Goal: Task Accomplishment & Management: Use online tool/utility

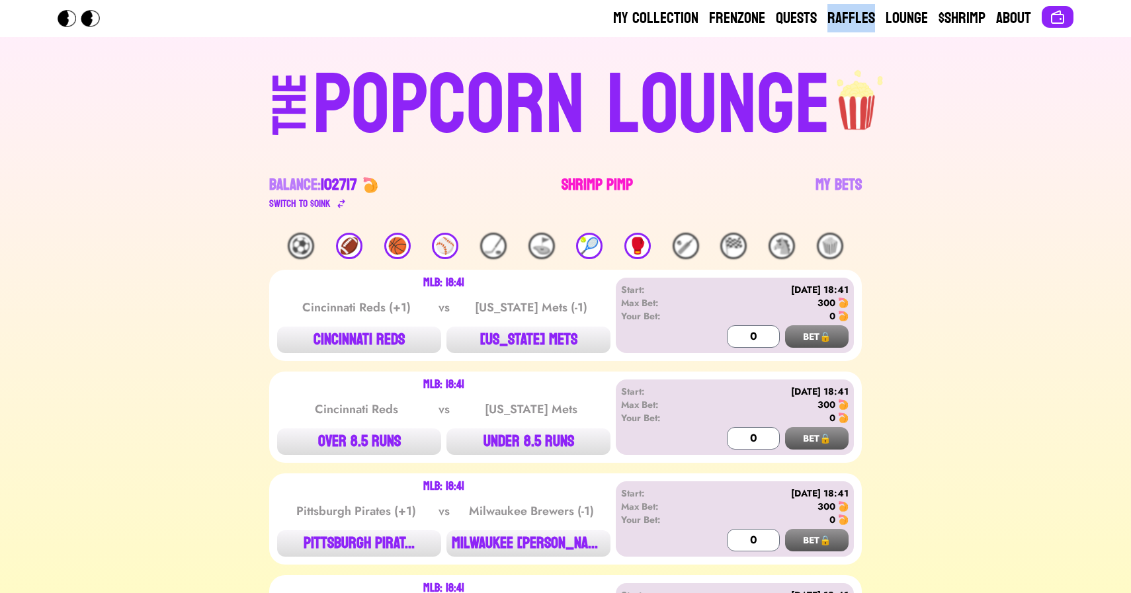
click at [610, 186] on link "Shrimp Pimp" at bounding box center [596, 193] width 71 height 37
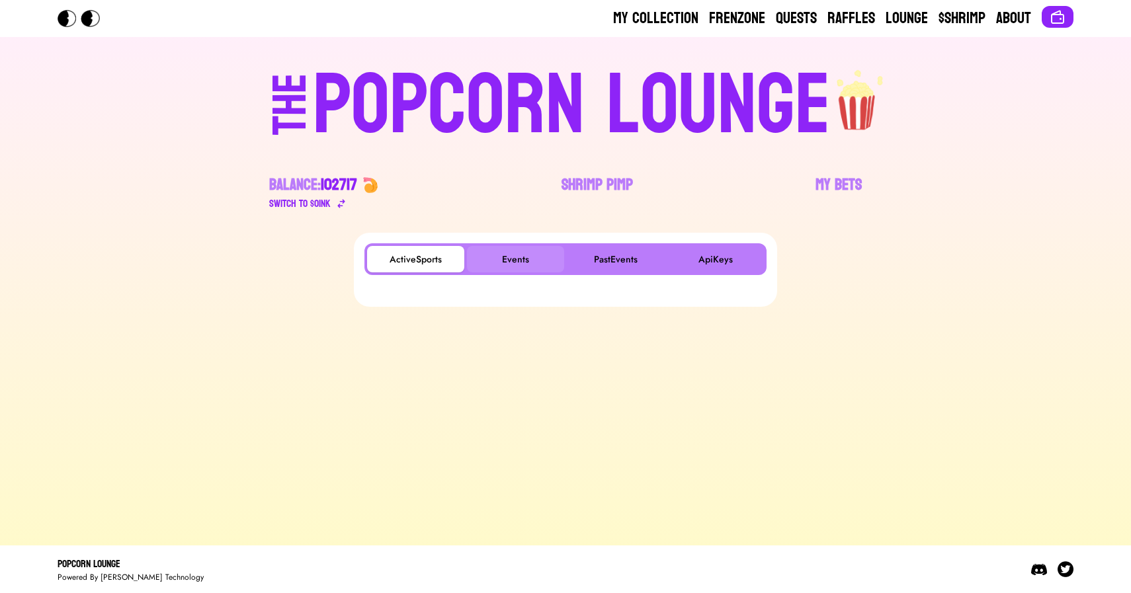
click at [515, 256] on button "Events" at bounding box center [515, 259] width 97 height 26
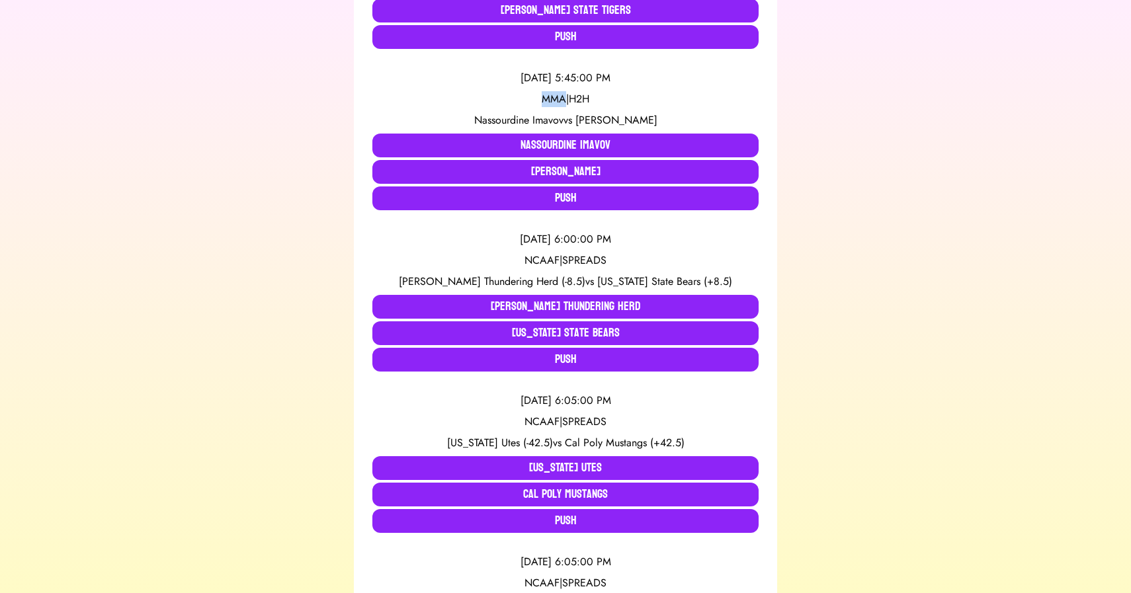
scroll to position [4959, 0]
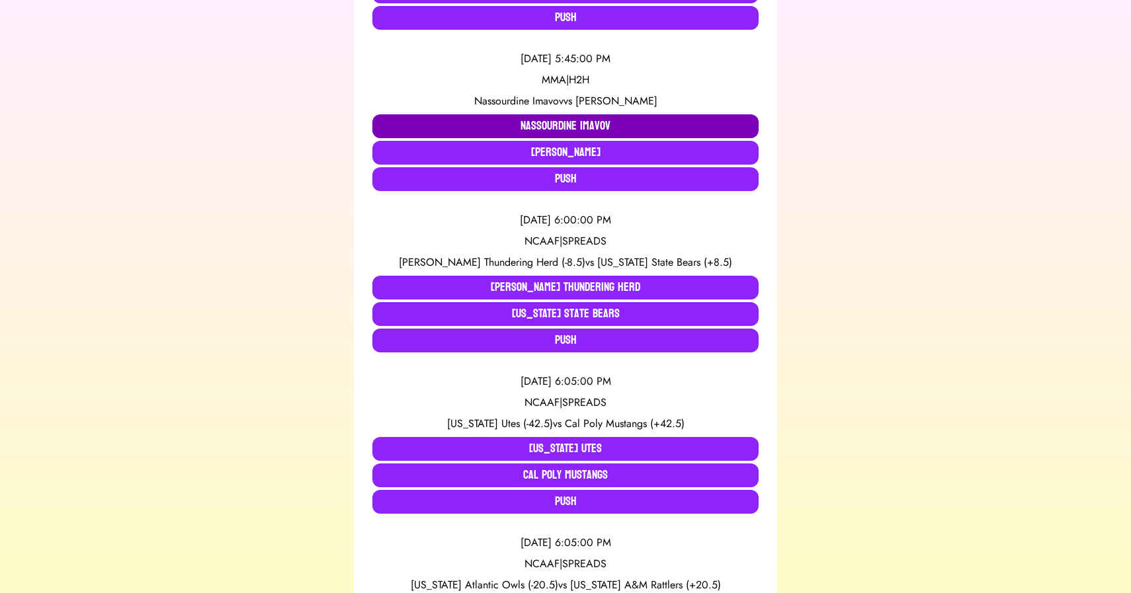
click at [421, 114] on button "Nassourdine Imavov" at bounding box center [565, 126] width 386 height 24
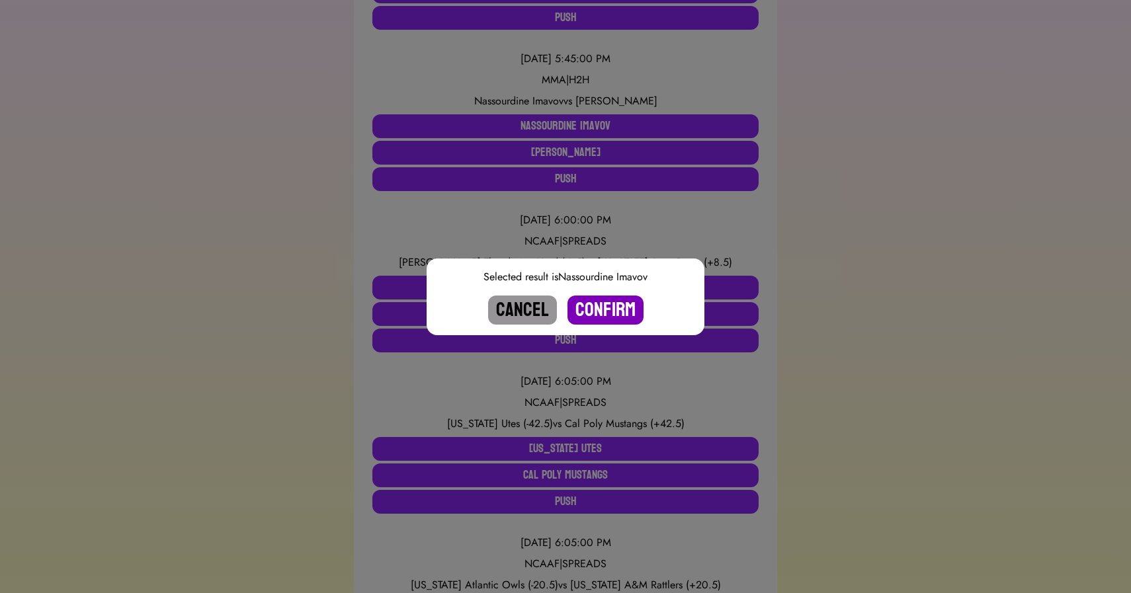
click at [596, 304] on button "Confirm" at bounding box center [605, 310] width 76 height 29
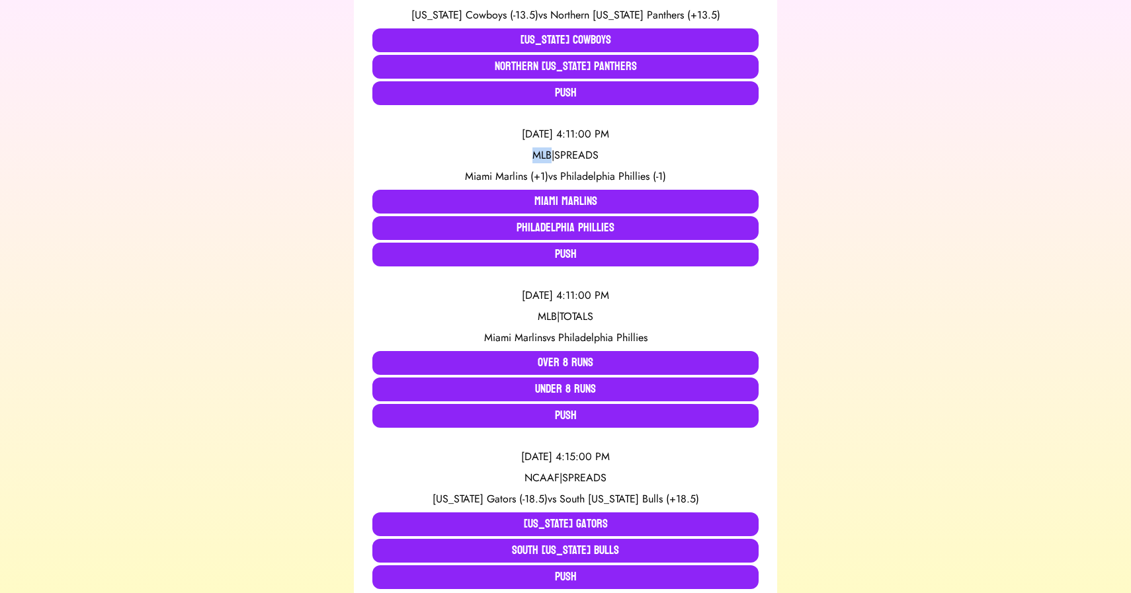
scroll to position [3936, 0]
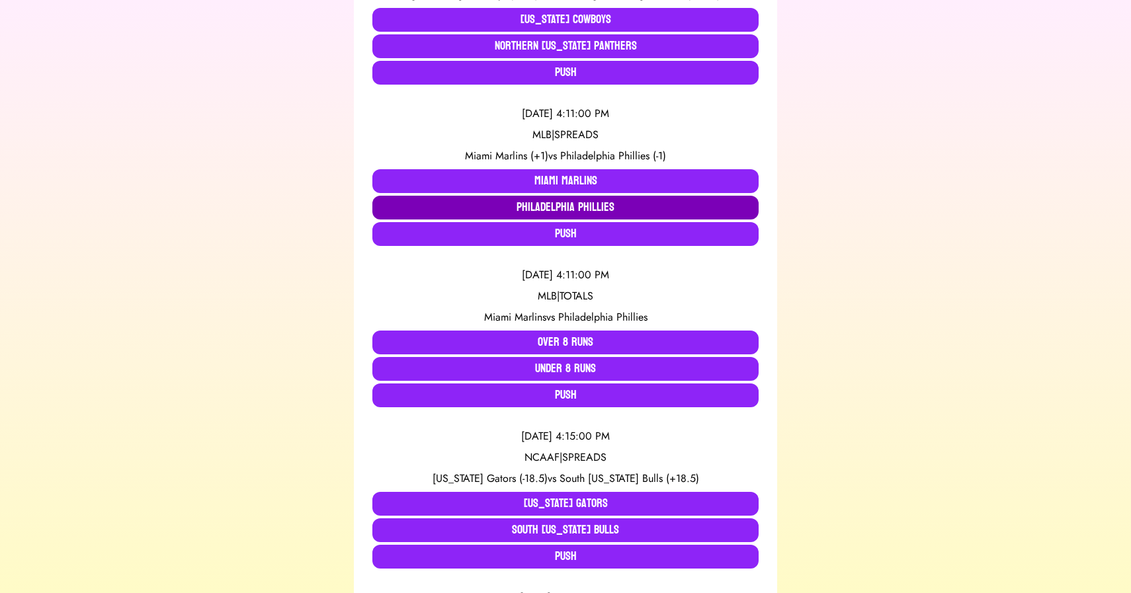
click at [485, 196] on button "Philadelphia Phillies" at bounding box center [565, 208] width 386 height 24
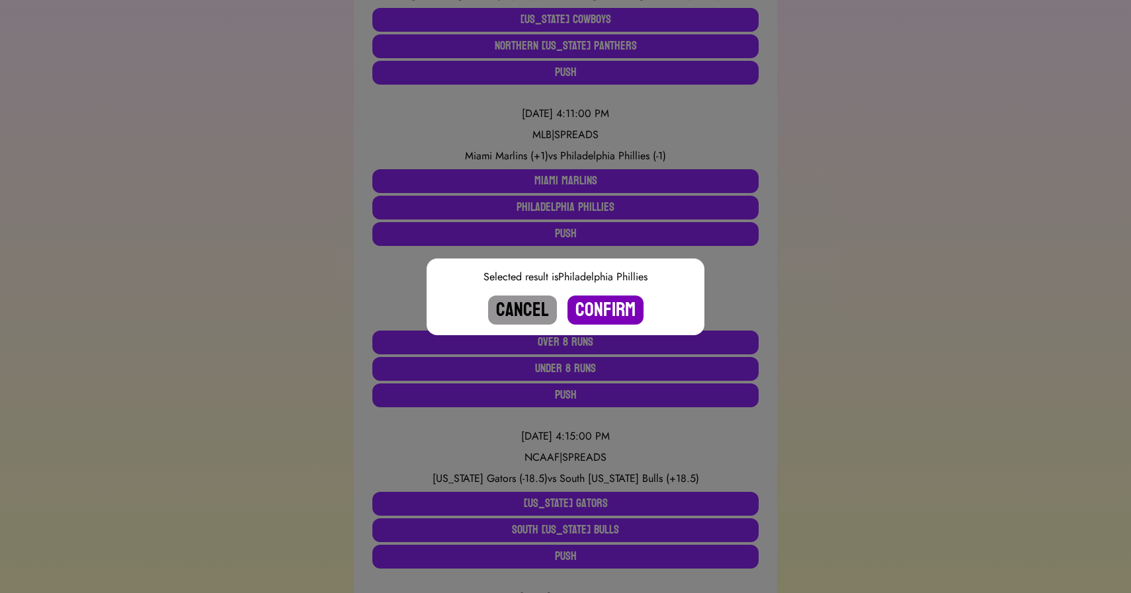
click at [607, 305] on button "Confirm" at bounding box center [605, 310] width 76 height 29
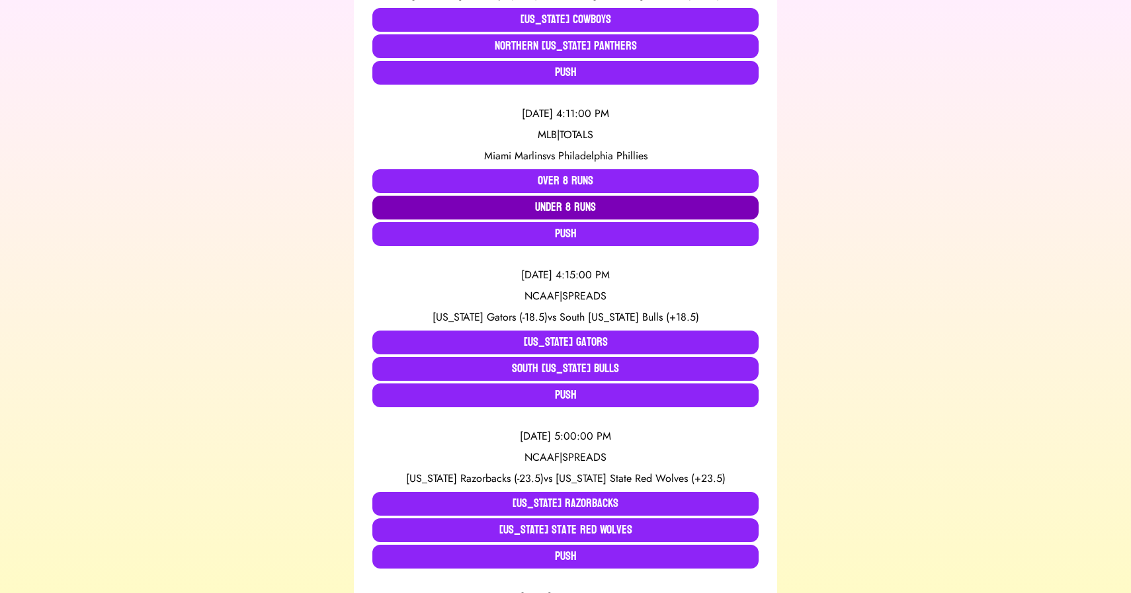
click at [576, 196] on button "Under 8 Runs" at bounding box center [565, 208] width 386 height 24
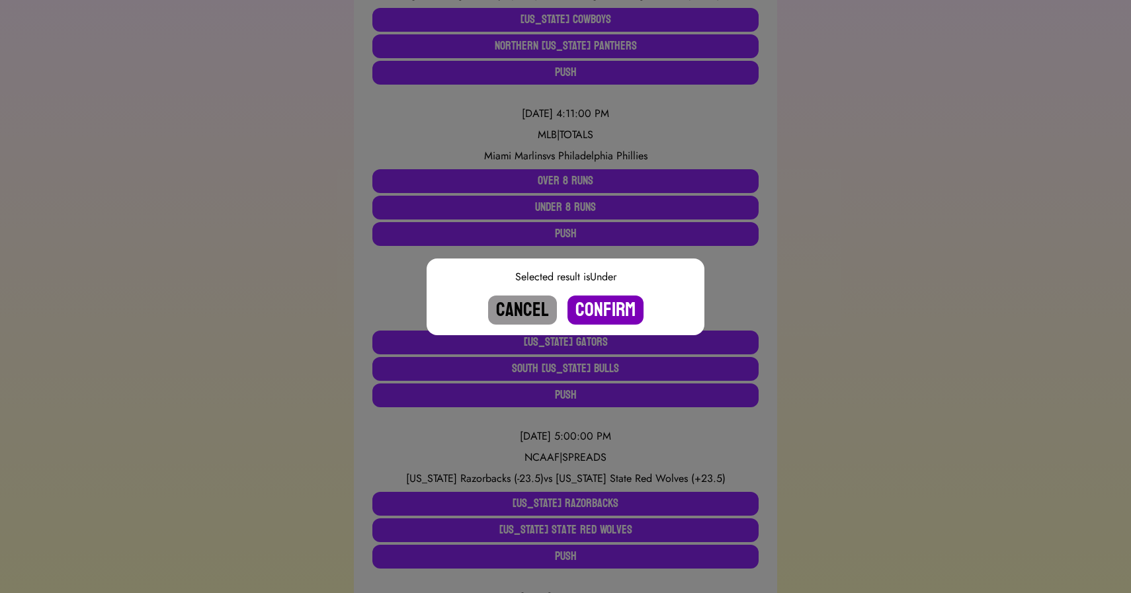
click at [602, 310] on button "Confirm" at bounding box center [605, 310] width 76 height 29
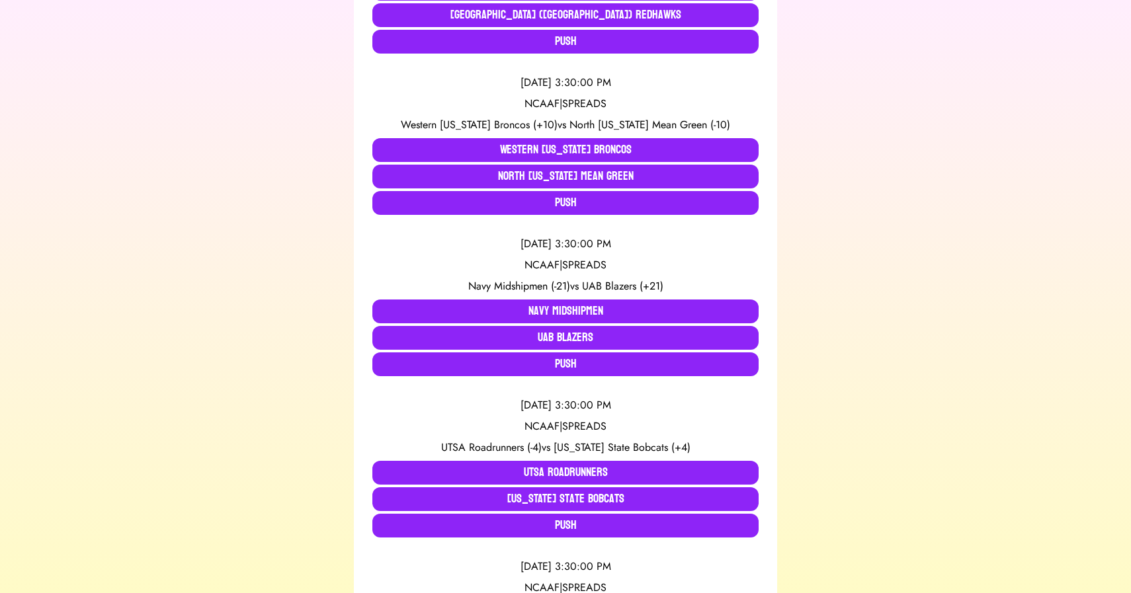
scroll to position [585, 0]
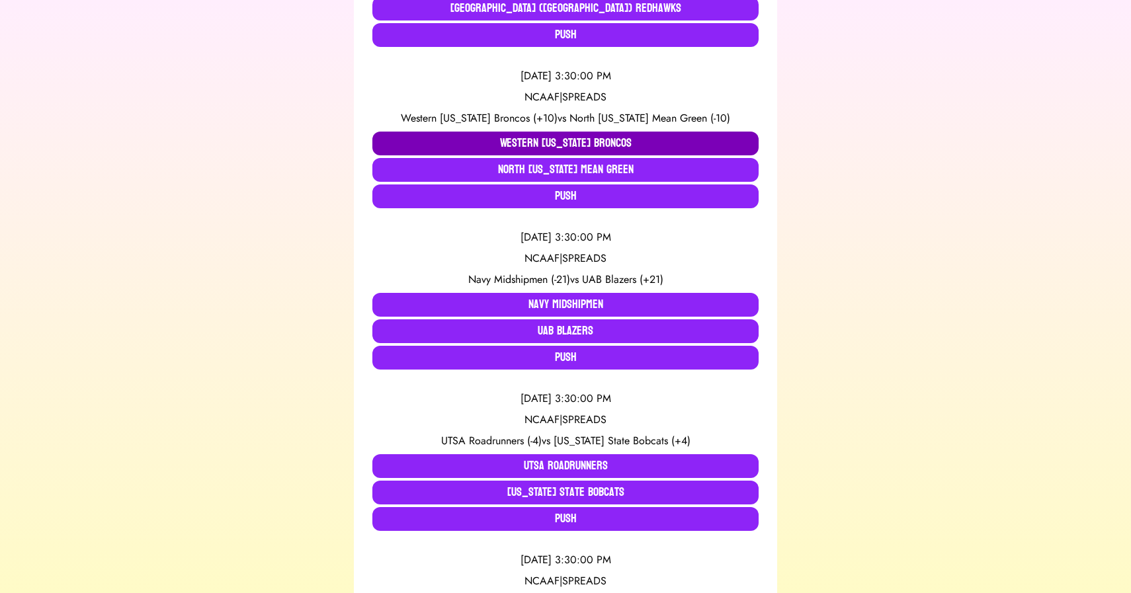
click at [419, 132] on button "Western [US_STATE] Broncos" at bounding box center [565, 144] width 386 height 24
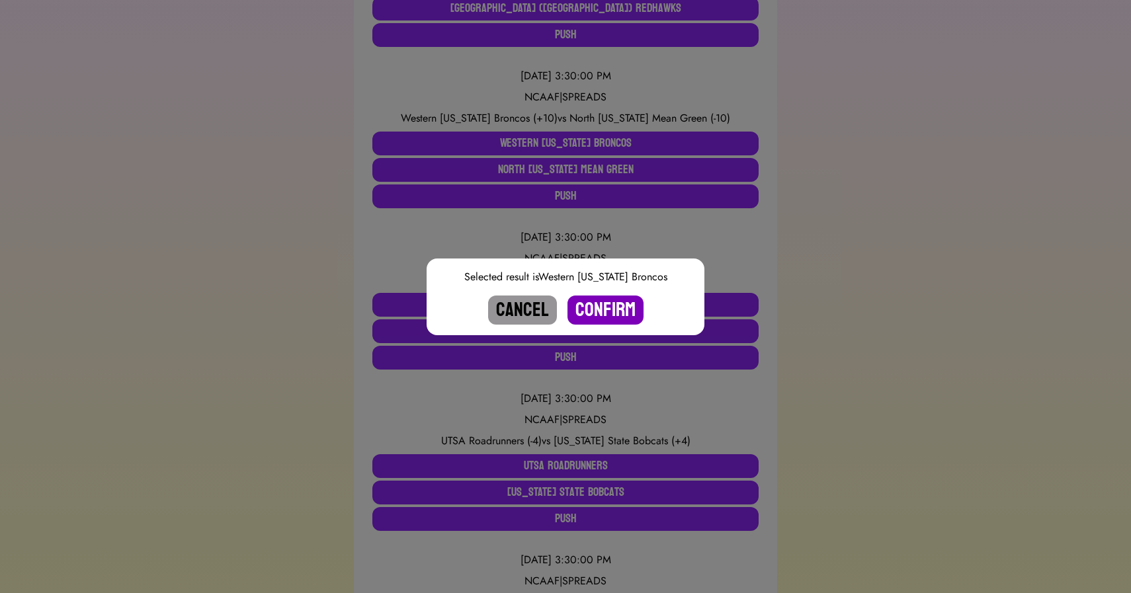
click at [596, 308] on button "Confirm" at bounding box center [605, 310] width 76 height 29
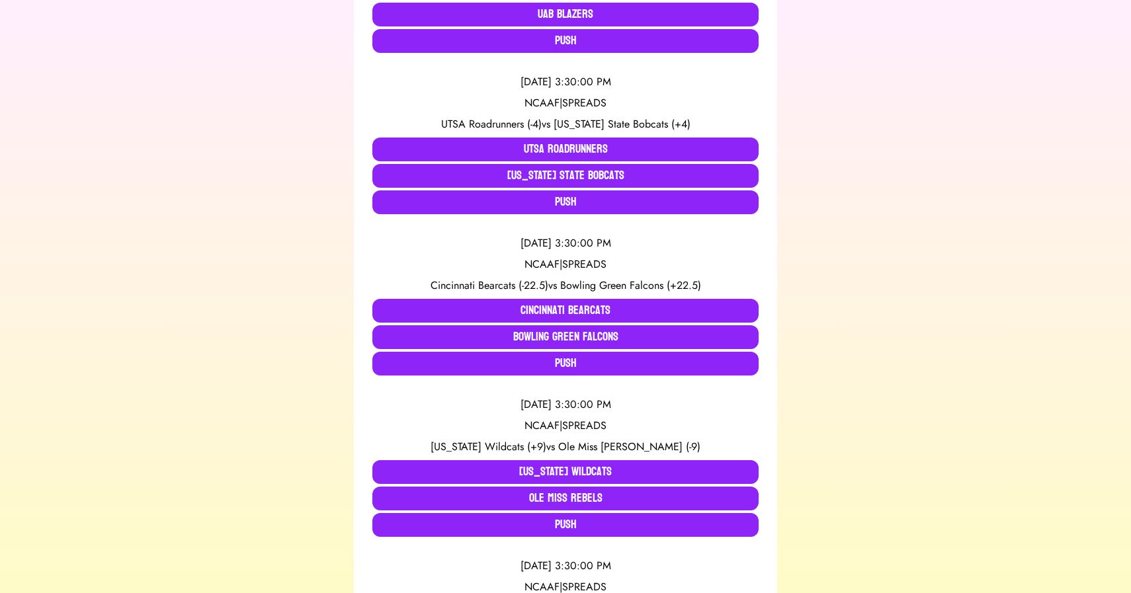
scroll to position [741, 0]
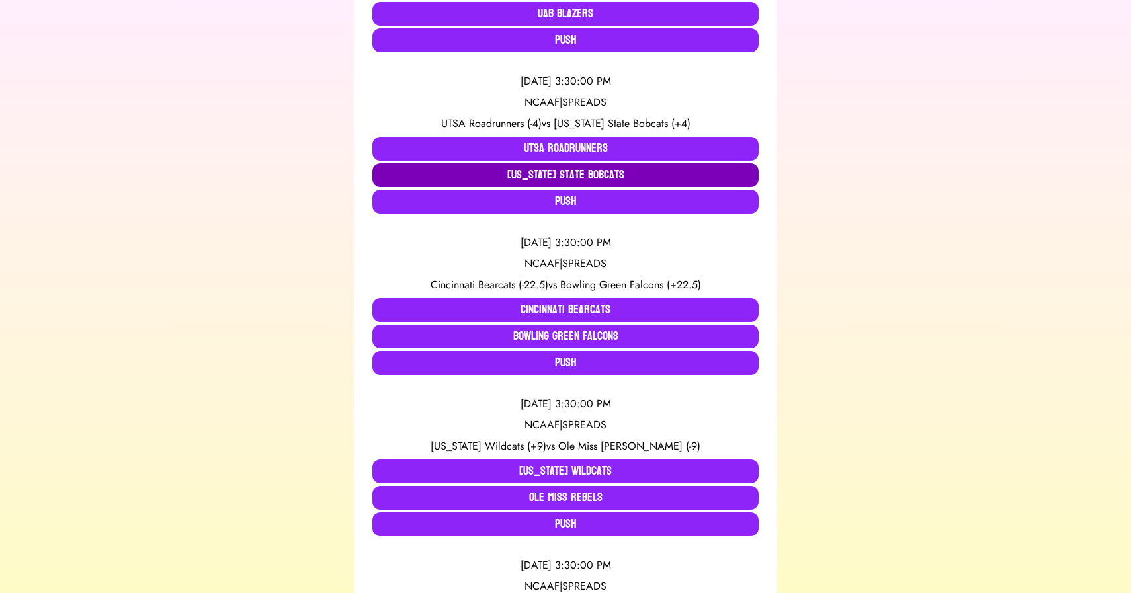
click at [557, 163] on button "[US_STATE] State Bobcats" at bounding box center [565, 175] width 386 height 24
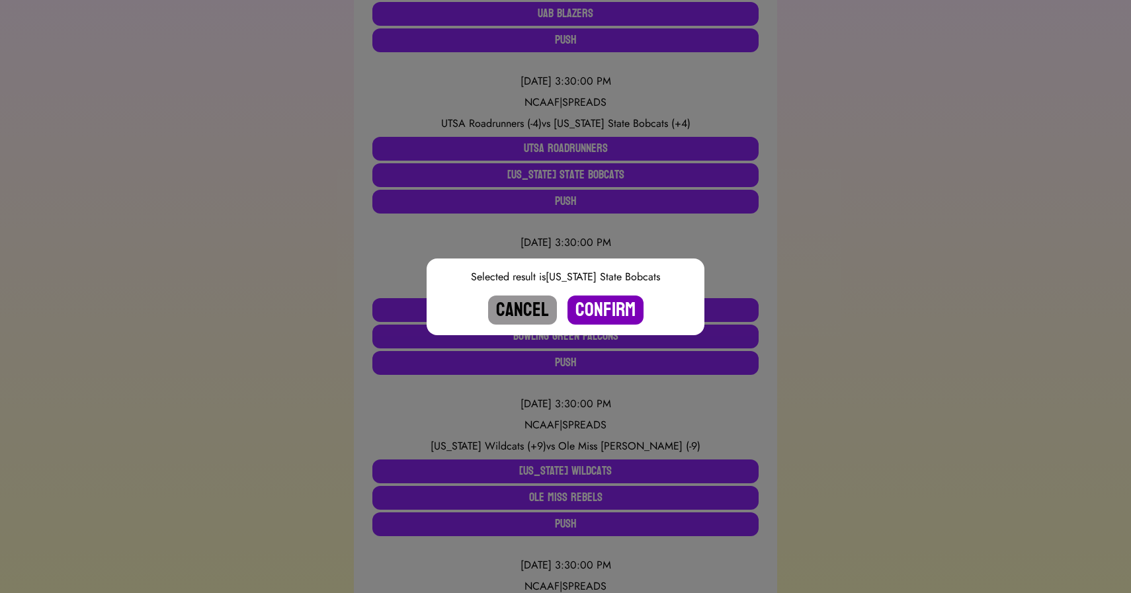
click at [606, 311] on button "Confirm" at bounding box center [605, 310] width 76 height 29
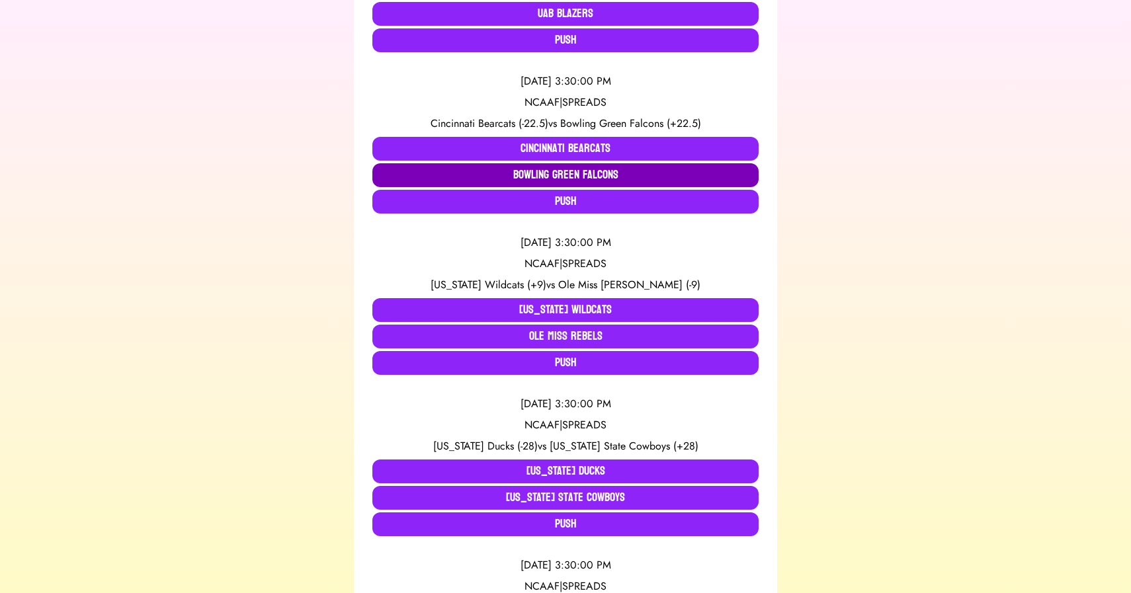
click at [414, 163] on button "Bowling Green Falcons" at bounding box center [565, 175] width 386 height 24
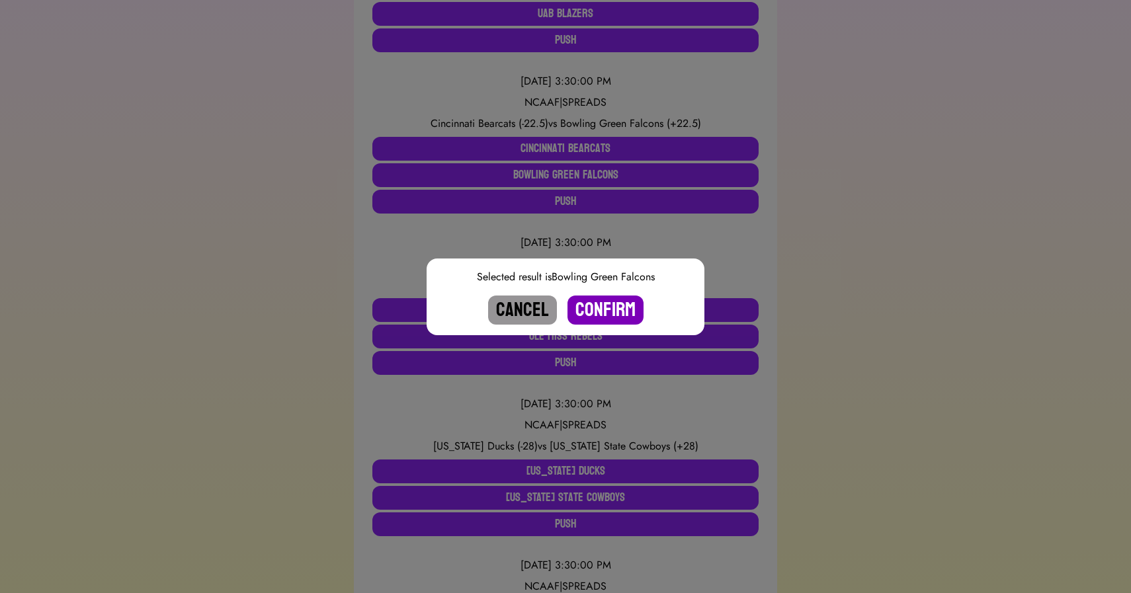
click at [598, 305] on button "Confirm" at bounding box center [605, 310] width 76 height 29
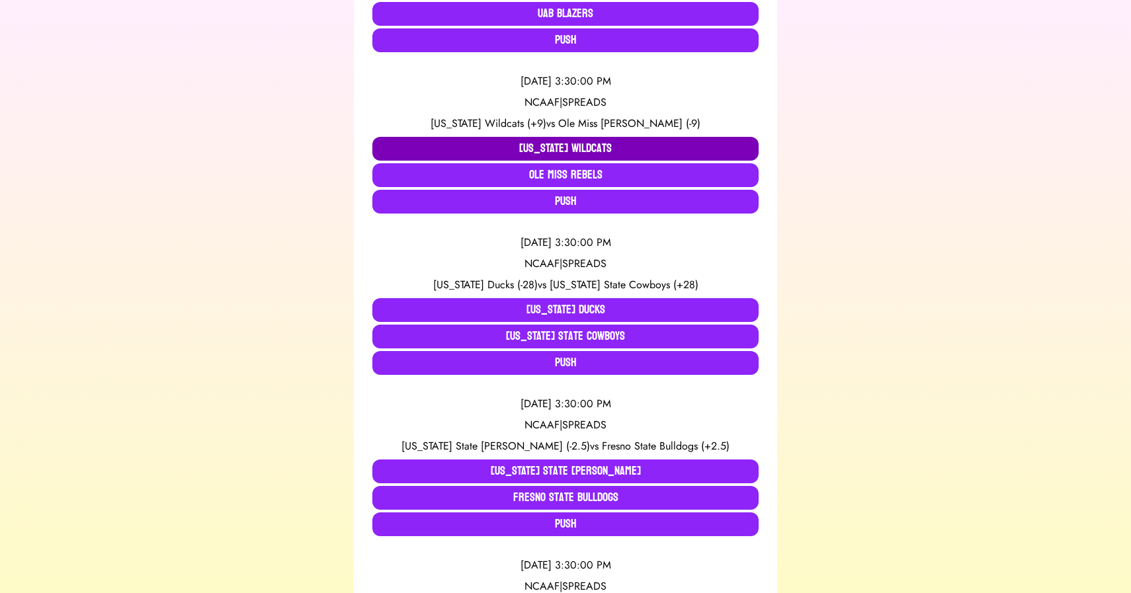
click at [486, 137] on button "[US_STATE] Wildcats" at bounding box center [565, 149] width 386 height 24
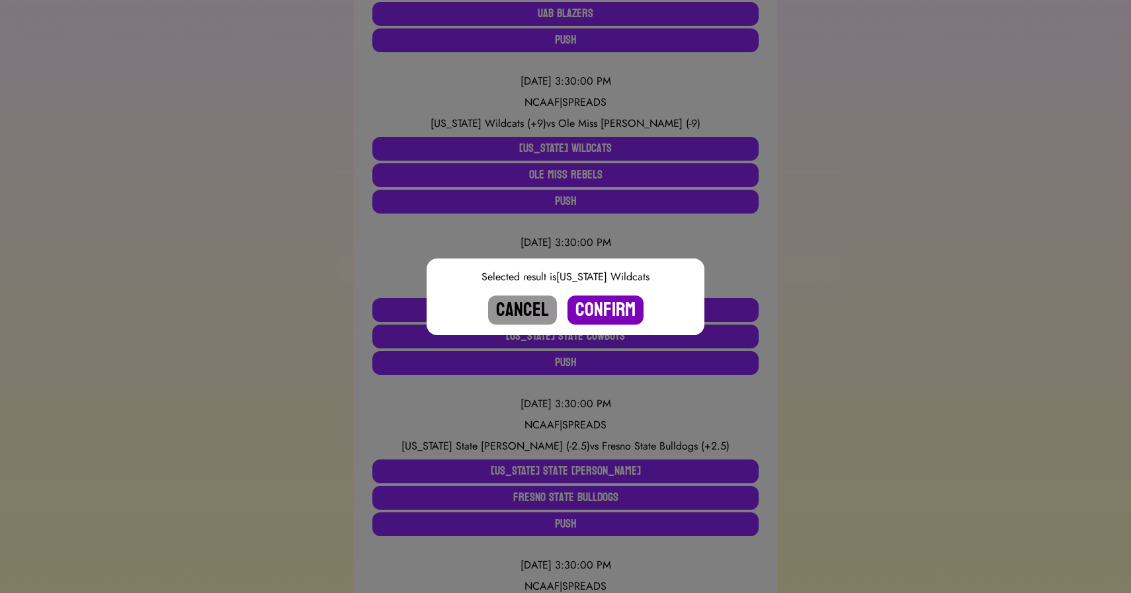
click at [614, 311] on button "Confirm" at bounding box center [605, 310] width 76 height 29
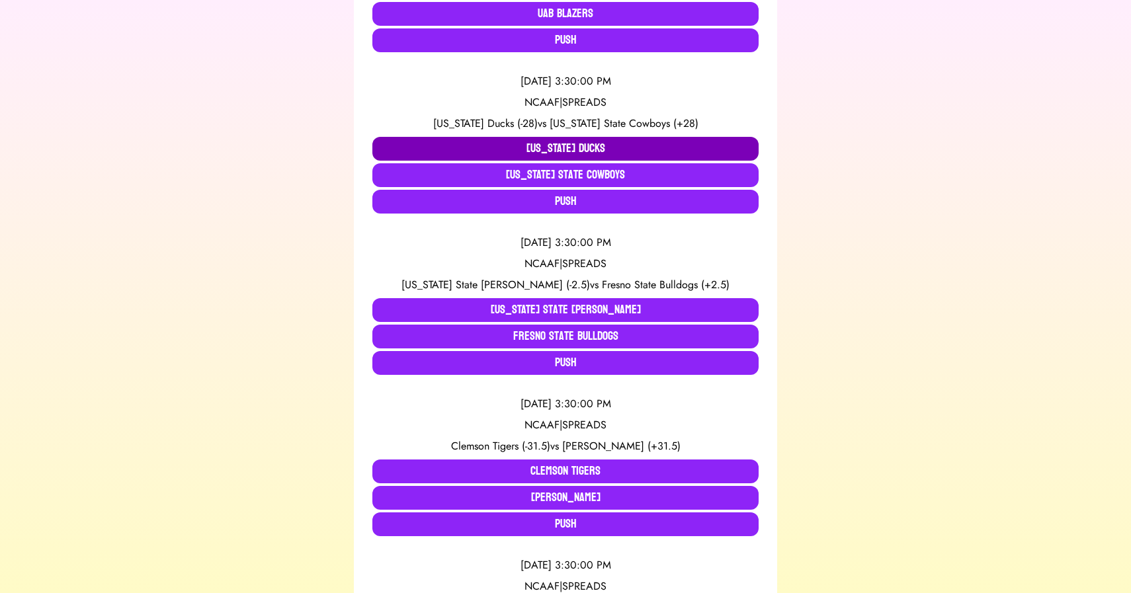
click at [448, 137] on button "[US_STATE] Ducks" at bounding box center [565, 149] width 386 height 24
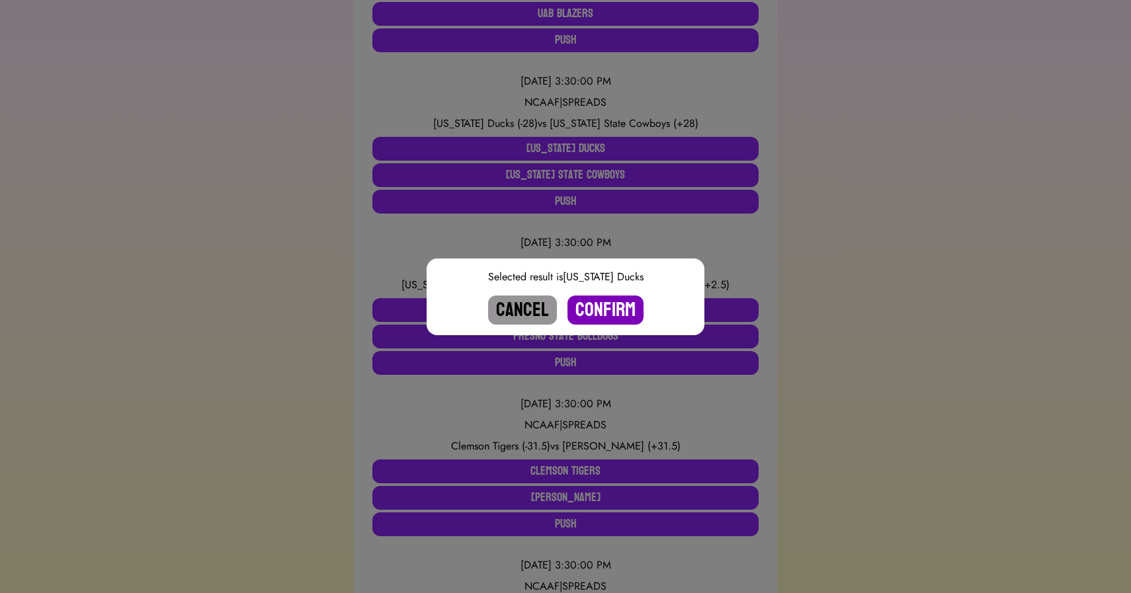
click at [609, 315] on button "Confirm" at bounding box center [605, 310] width 76 height 29
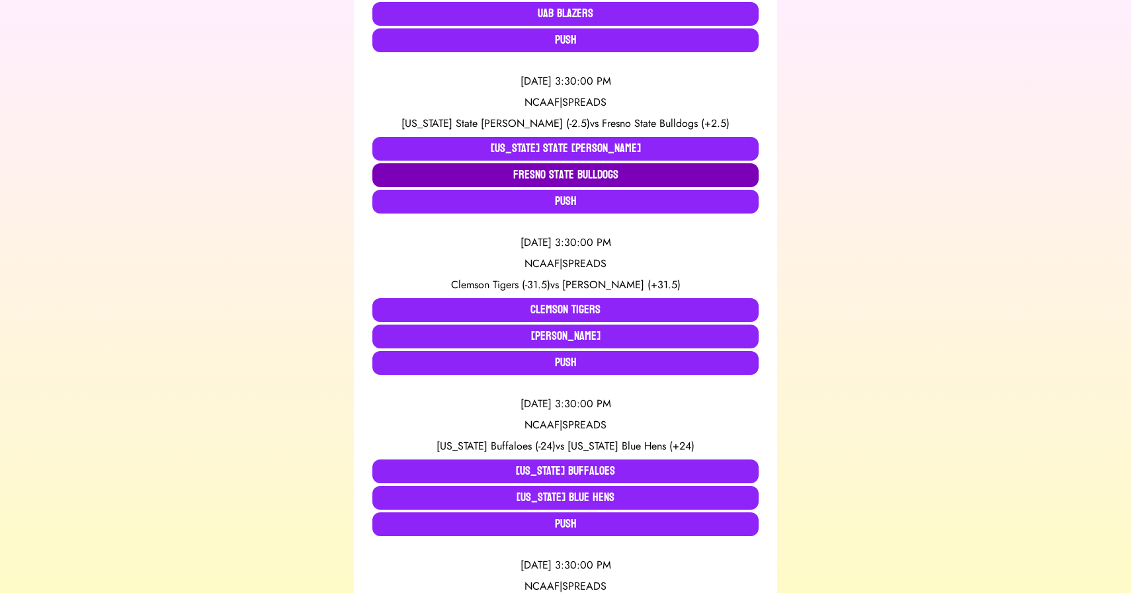
click at [568, 163] on button "Fresno State Bulldogs" at bounding box center [565, 175] width 386 height 24
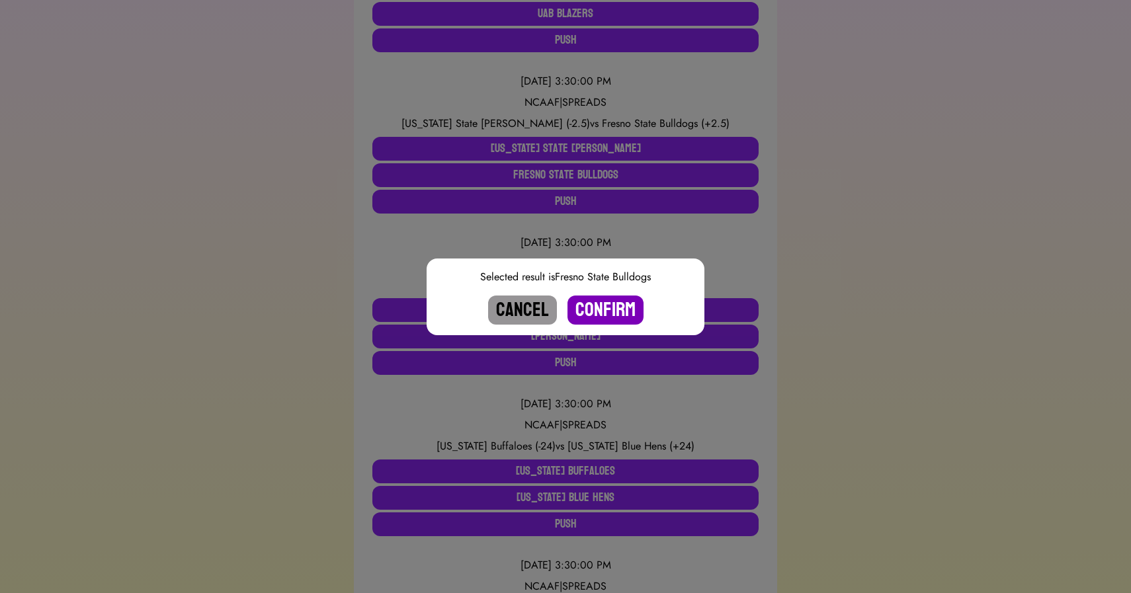
click at [596, 309] on button "Confirm" at bounding box center [605, 310] width 76 height 29
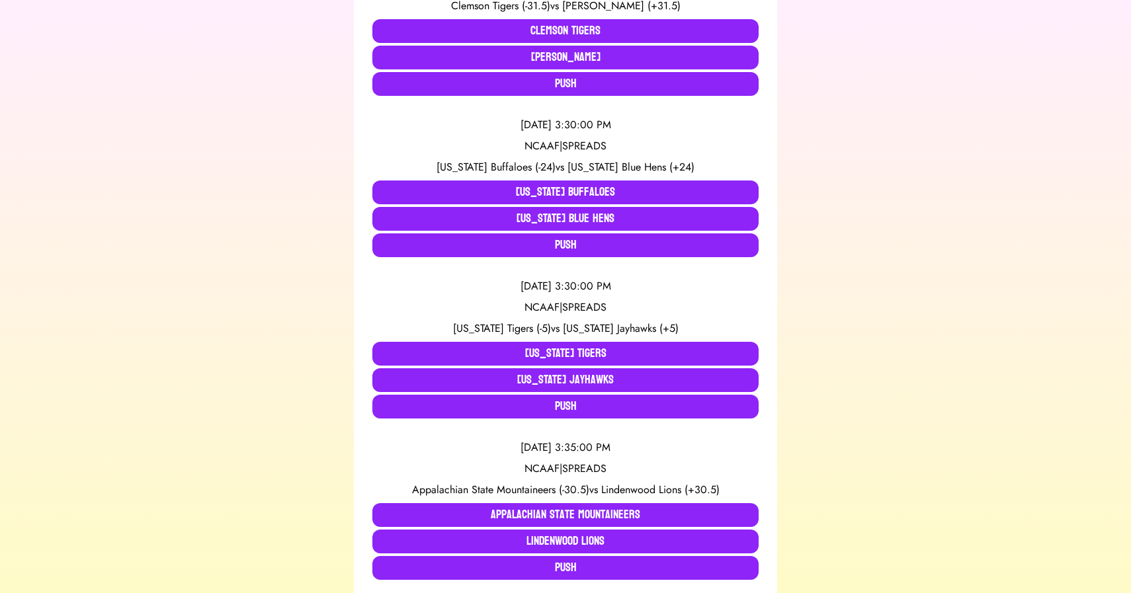
scroll to position [868, 0]
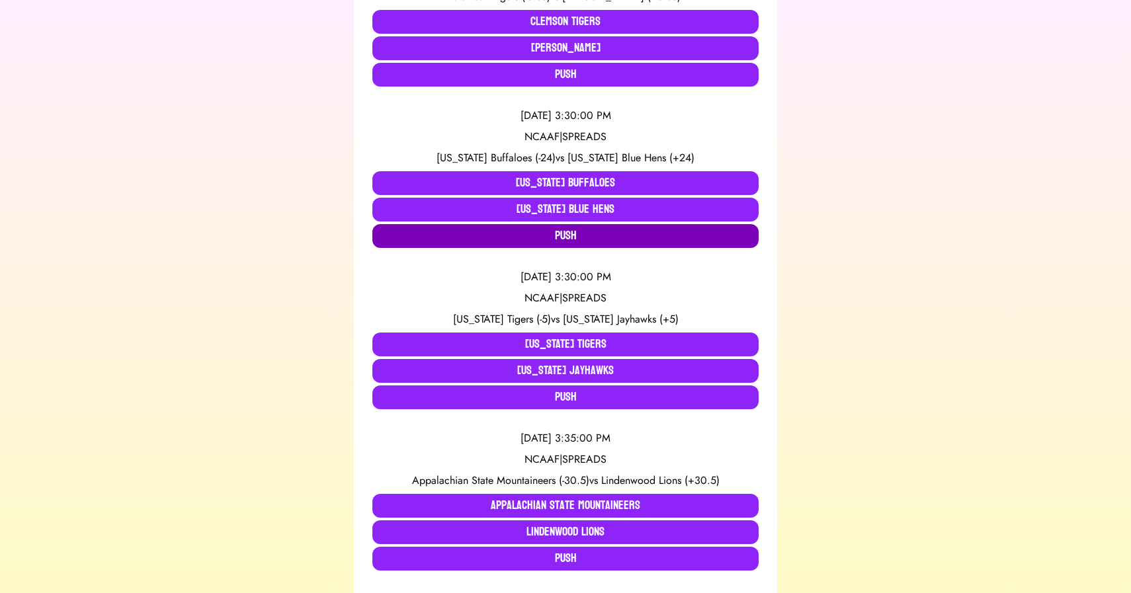
click at [468, 224] on button "Push" at bounding box center [565, 236] width 386 height 24
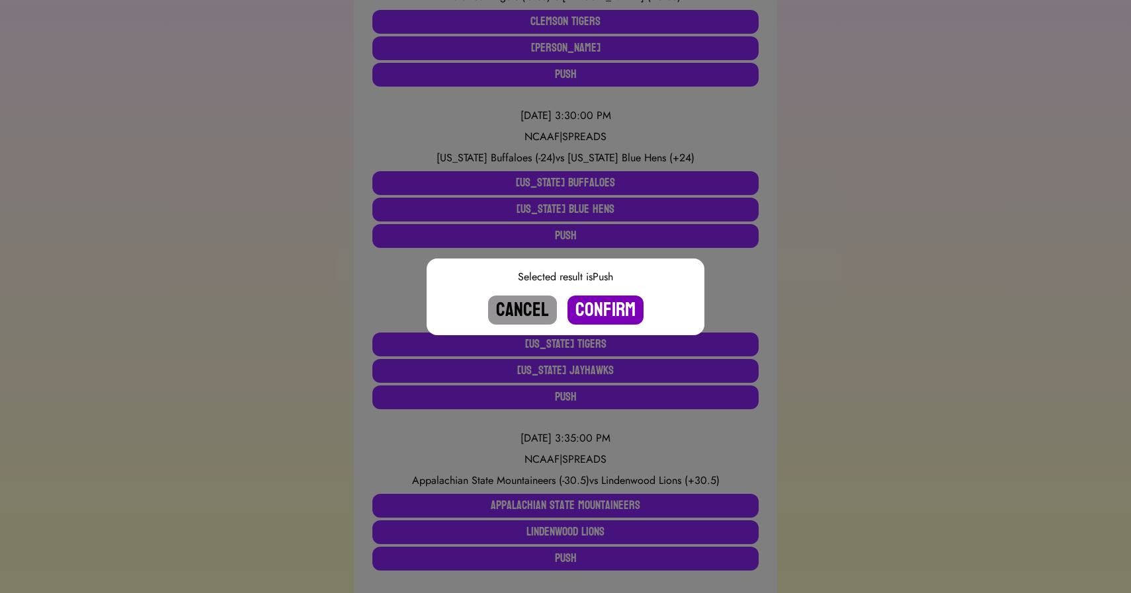
click at [594, 307] on button "Confirm" at bounding box center [605, 310] width 76 height 29
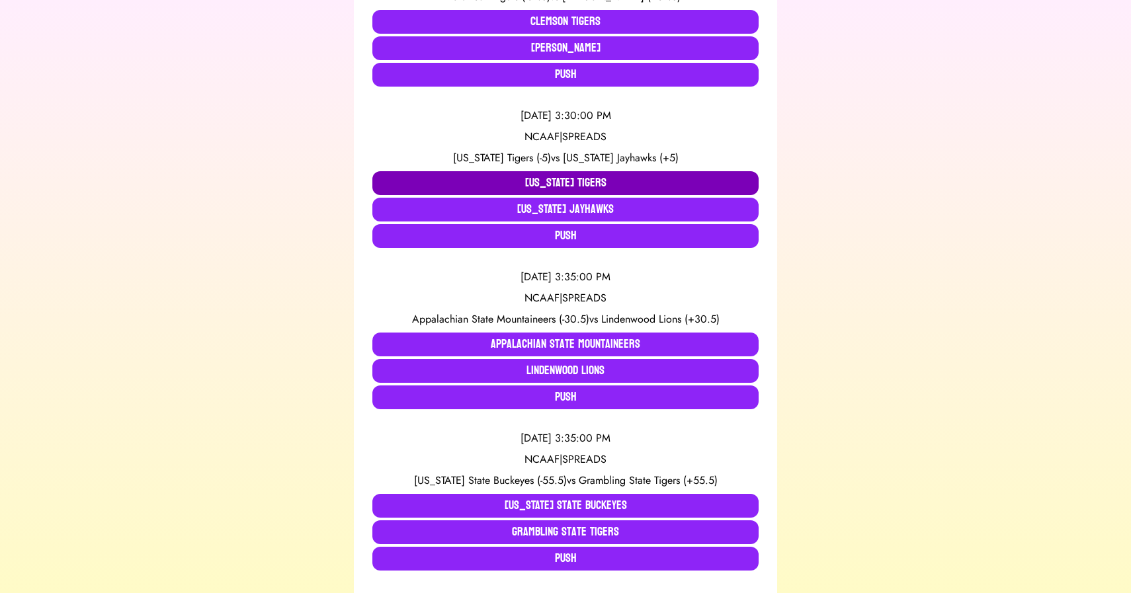
click at [482, 171] on button "[US_STATE] Tigers" at bounding box center [565, 183] width 386 height 24
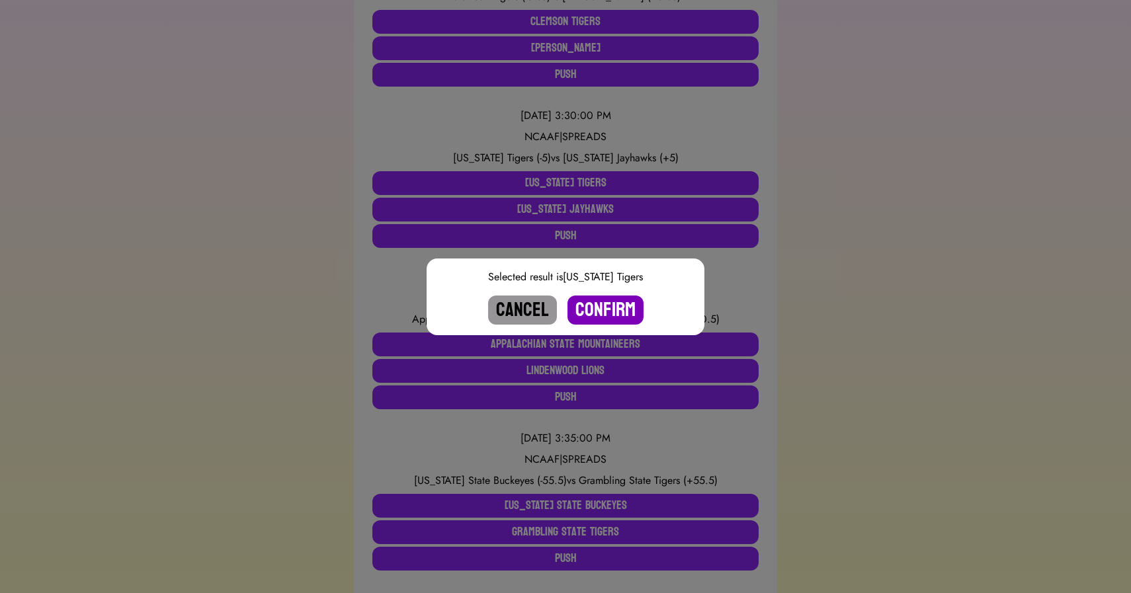
click at [596, 306] on button "Confirm" at bounding box center [605, 310] width 76 height 29
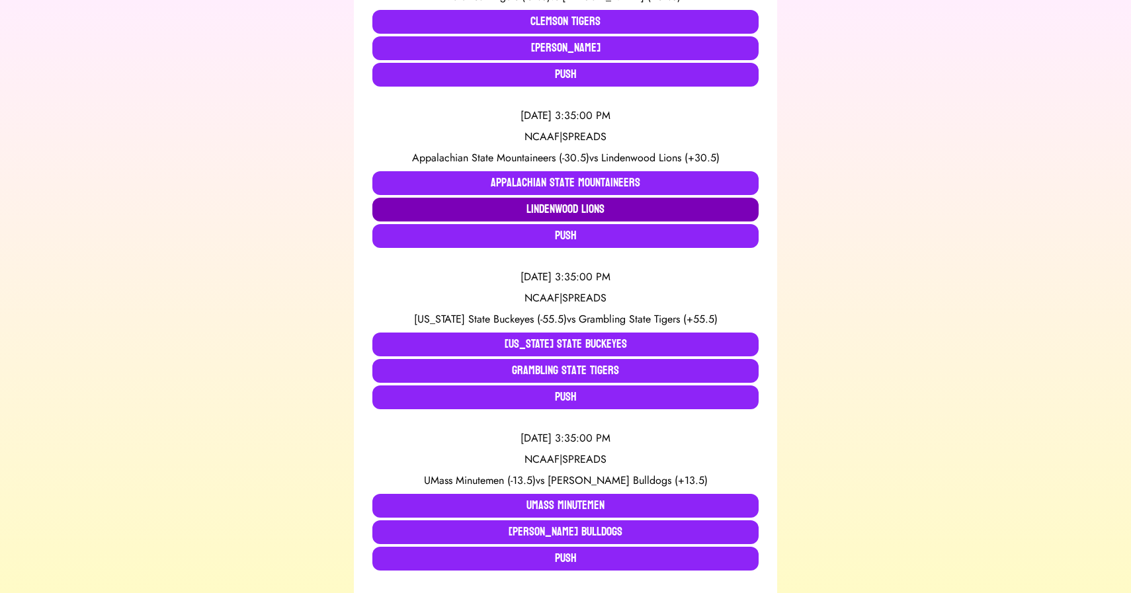
click at [541, 198] on button "Lindenwood Lions" at bounding box center [565, 210] width 386 height 24
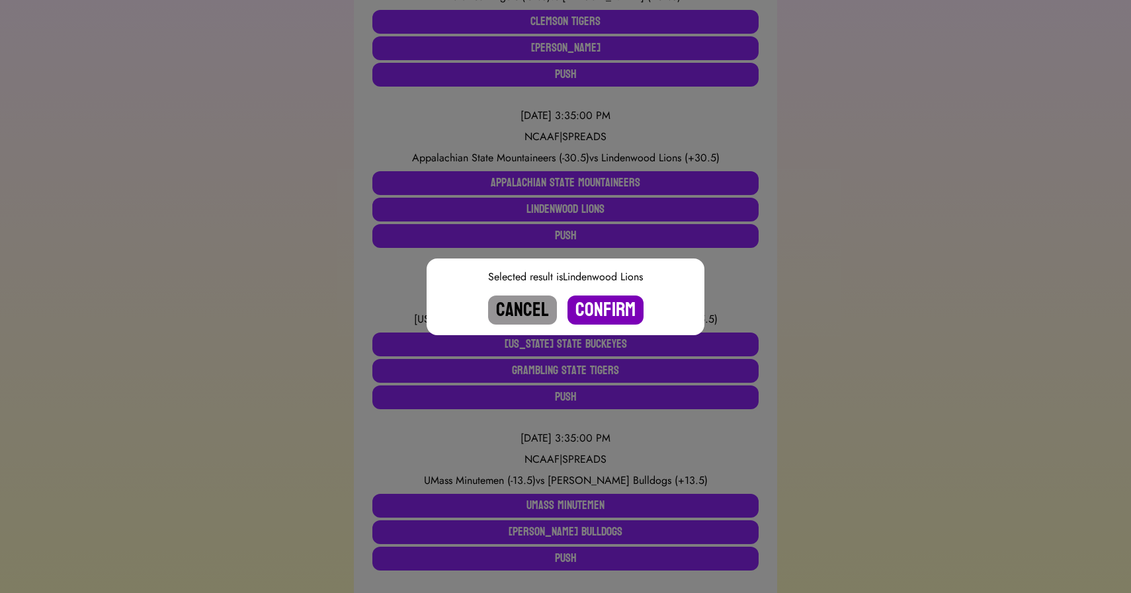
click at [600, 317] on button "Confirm" at bounding box center [605, 310] width 76 height 29
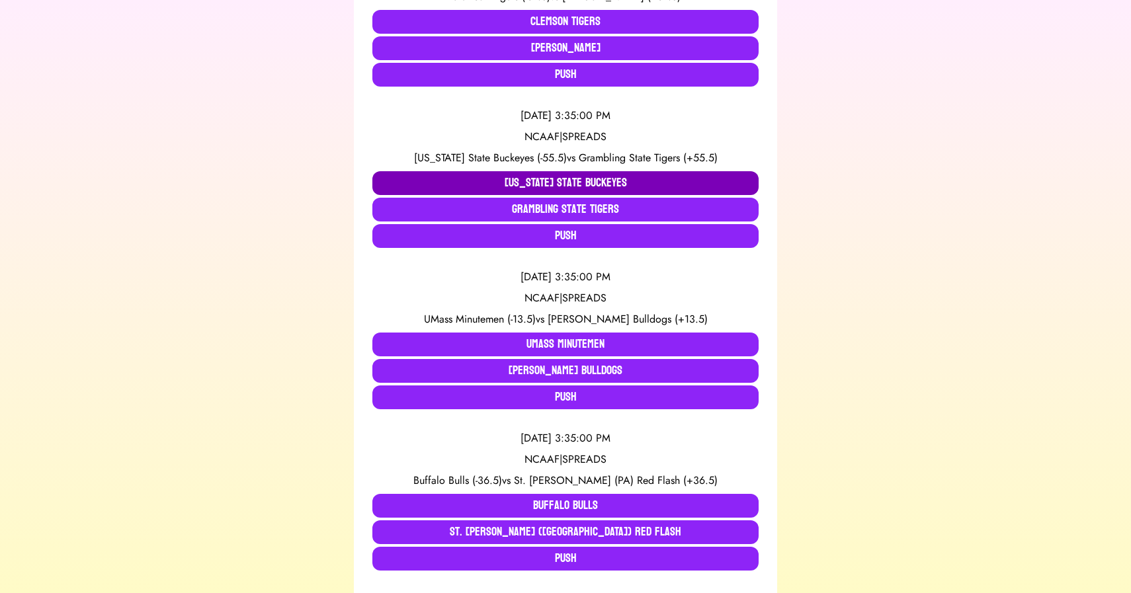
click at [452, 171] on button "[US_STATE] State Buckeyes" at bounding box center [565, 183] width 386 height 24
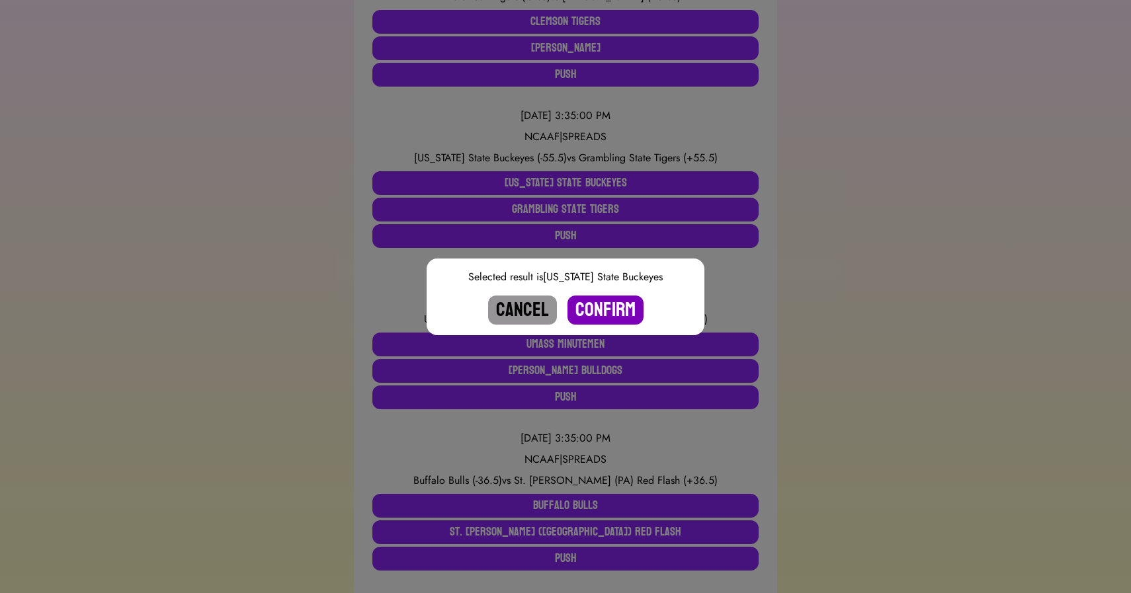
click at [581, 303] on button "Confirm" at bounding box center [605, 310] width 76 height 29
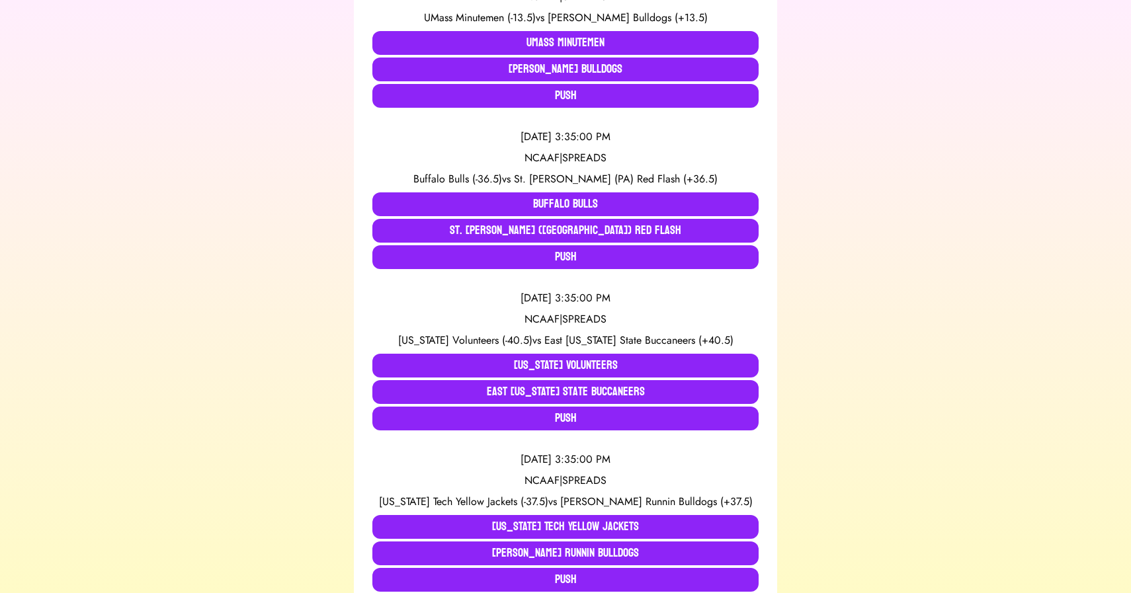
scroll to position [1034, 0]
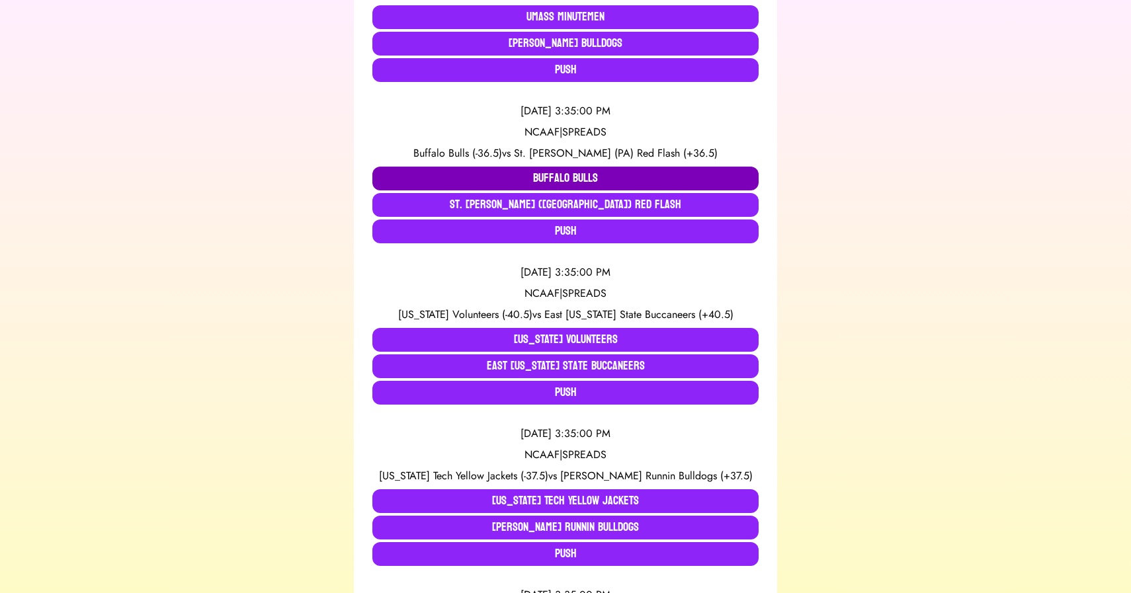
click at [466, 167] on button "Buffalo Bulls" at bounding box center [565, 179] width 386 height 24
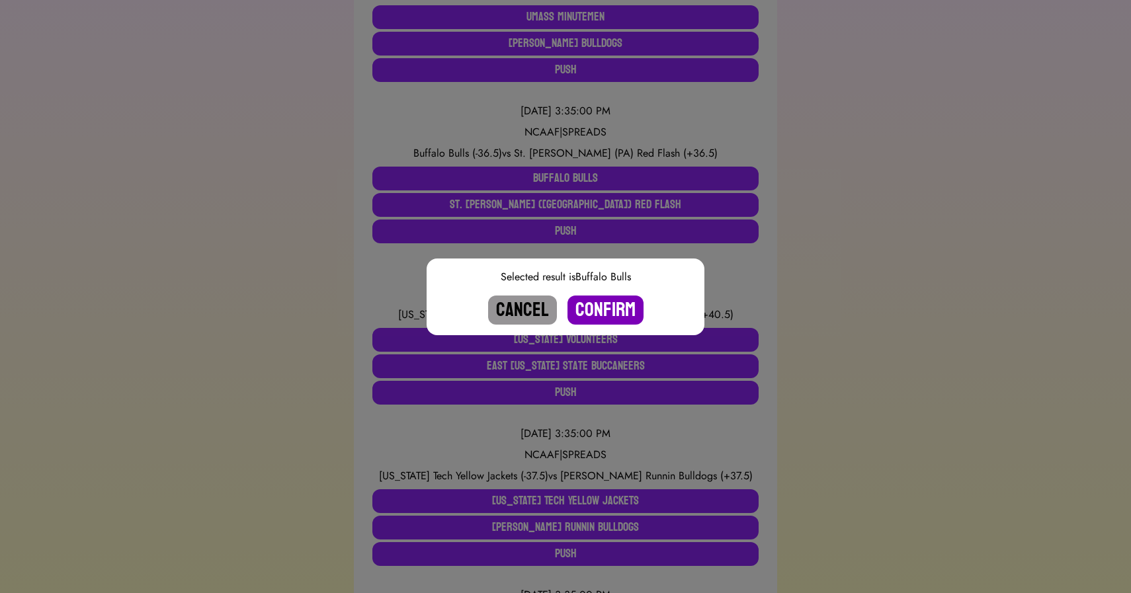
click at [600, 299] on button "Confirm" at bounding box center [605, 310] width 76 height 29
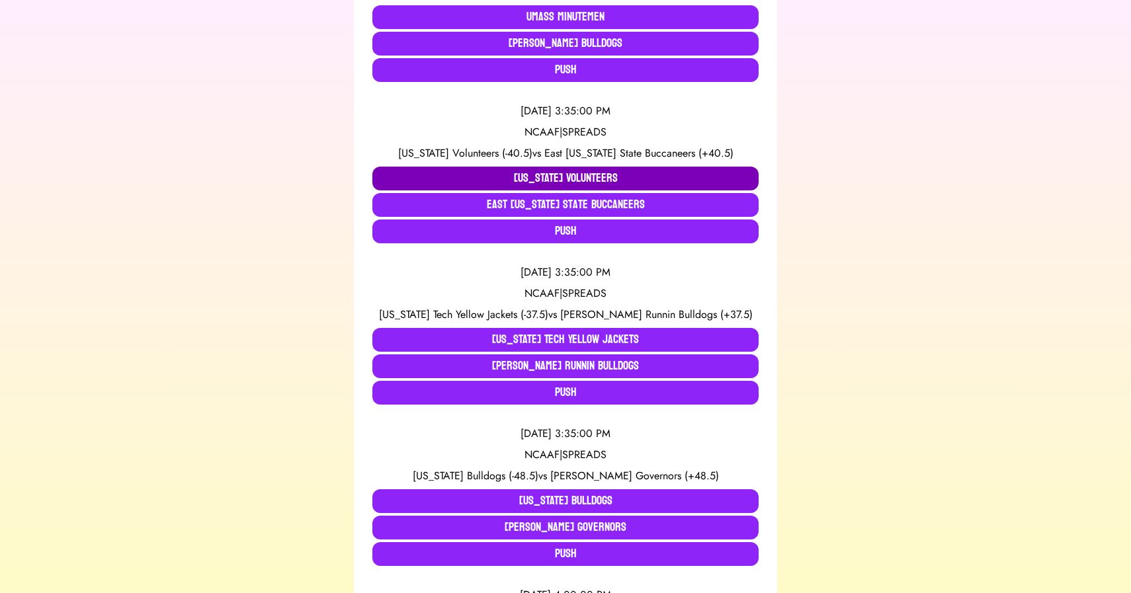
click at [469, 167] on button "[US_STATE] Volunteers" at bounding box center [565, 179] width 386 height 24
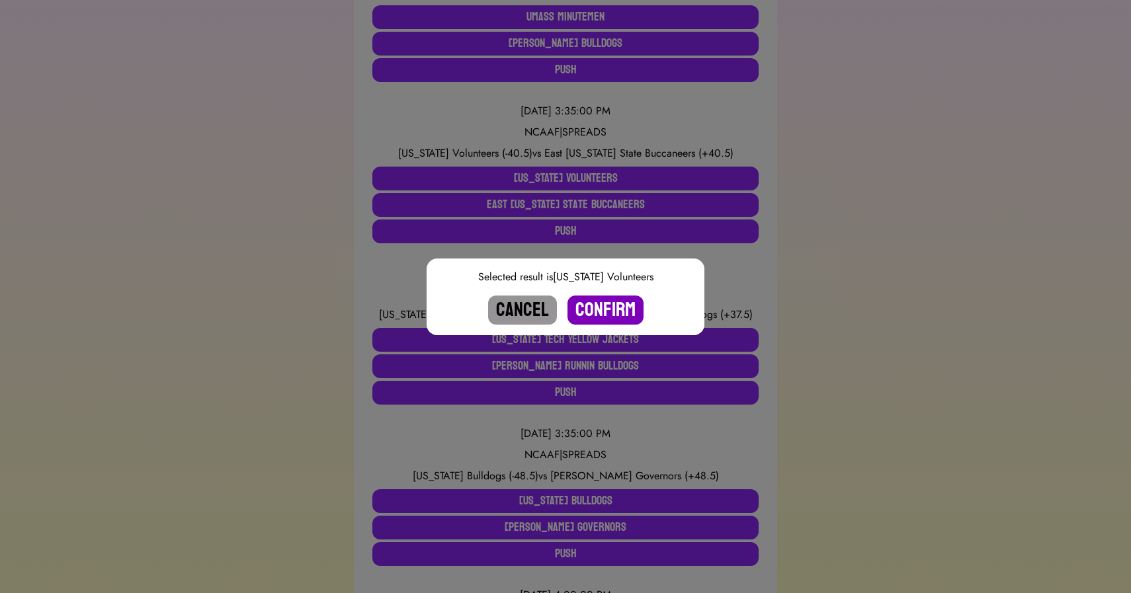
click at [600, 302] on button "Confirm" at bounding box center [605, 310] width 76 height 29
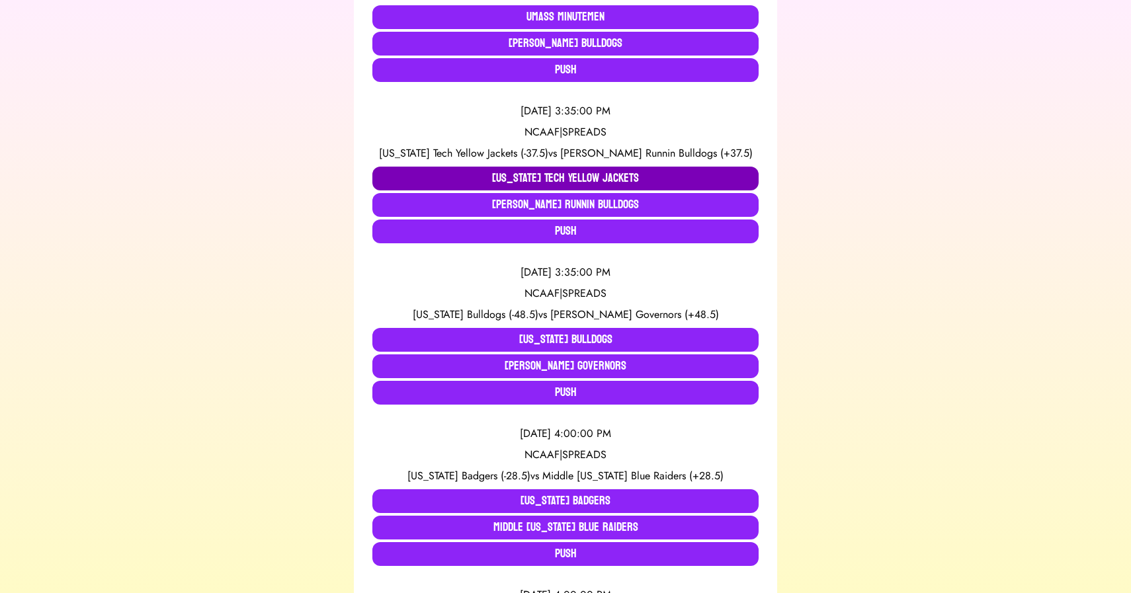
click at [503, 167] on button "[US_STATE] Tech Yellow Jackets" at bounding box center [565, 179] width 386 height 24
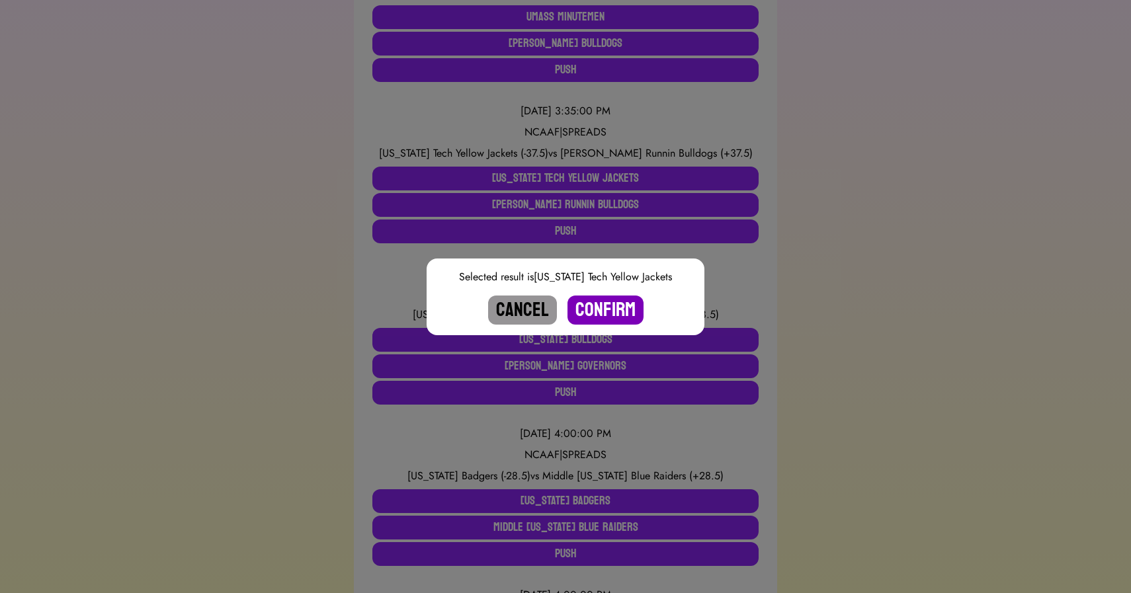
click at [603, 309] on button "Confirm" at bounding box center [605, 310] width 76 height 29
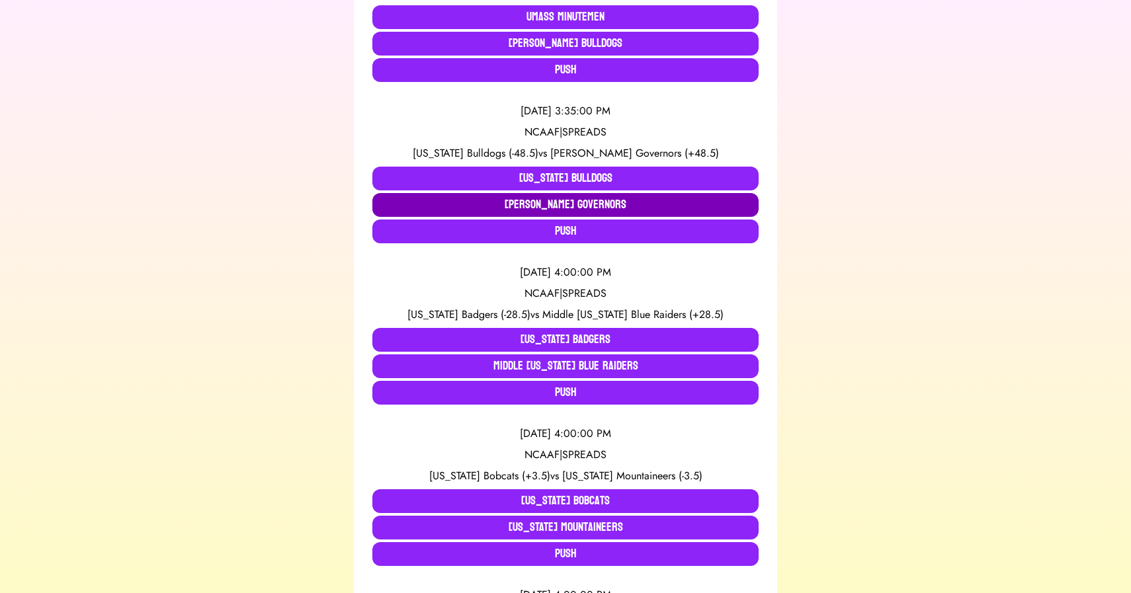
click at [466, 193] on button "[PERSON_NAME] Governors" at bounding box center [565, 205] width 386 height 24
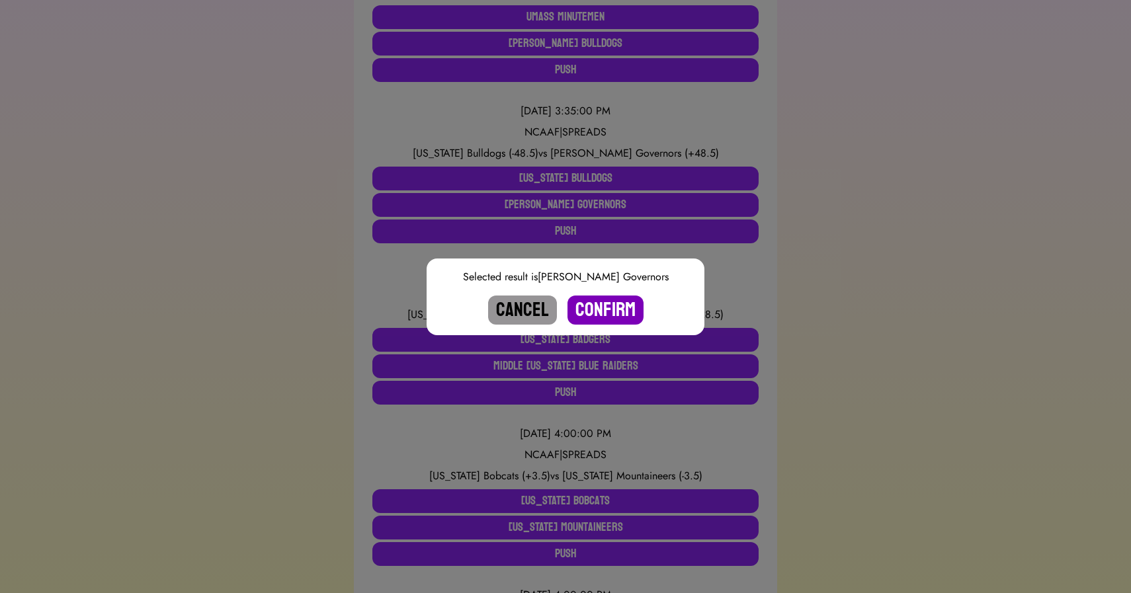
click at [599, 306] on button "Confirm" at bounding box center [605, 310] width 76 height 29
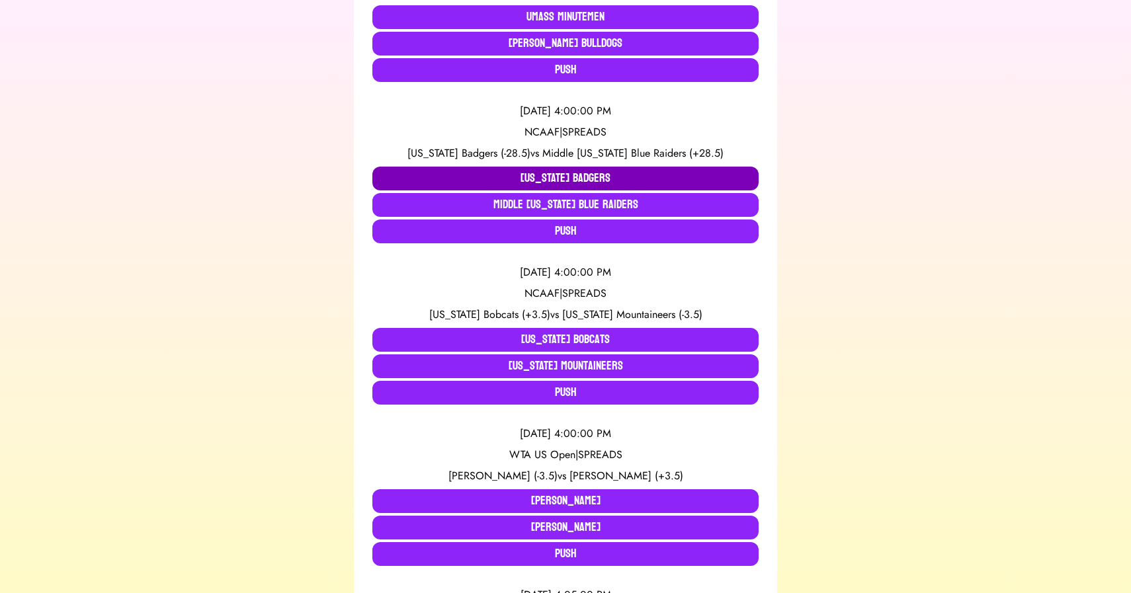
click at [380, 170] on button "[US_STATE] Badgers" at bounding box center [565, 179] width 386 height 24
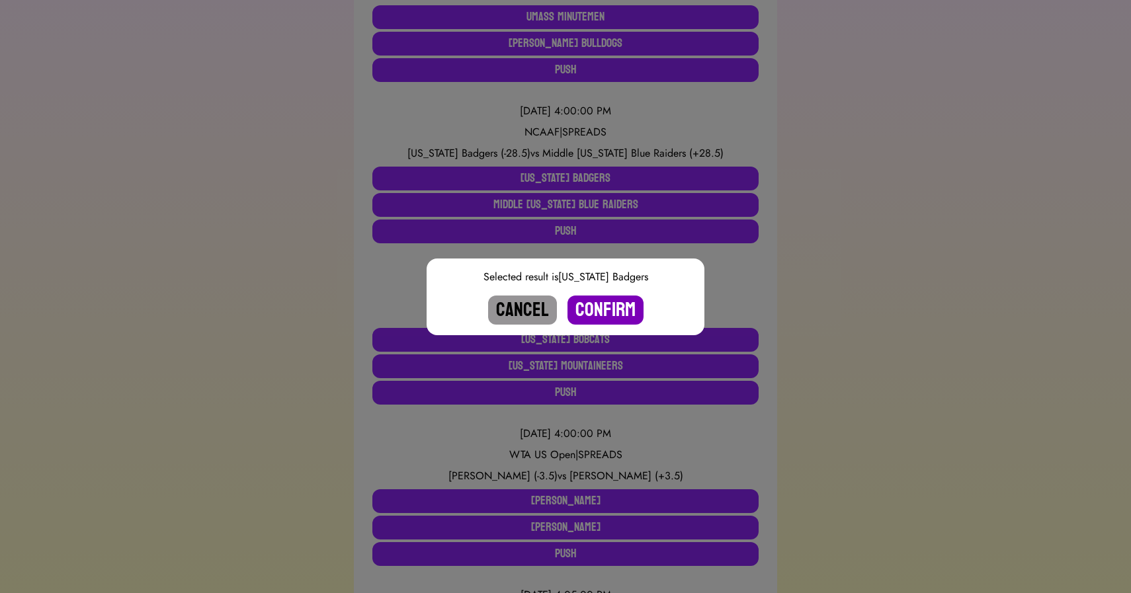
click at [607, 309] on button "Confirm" at bounding box center [605, 310] width 76 height 29
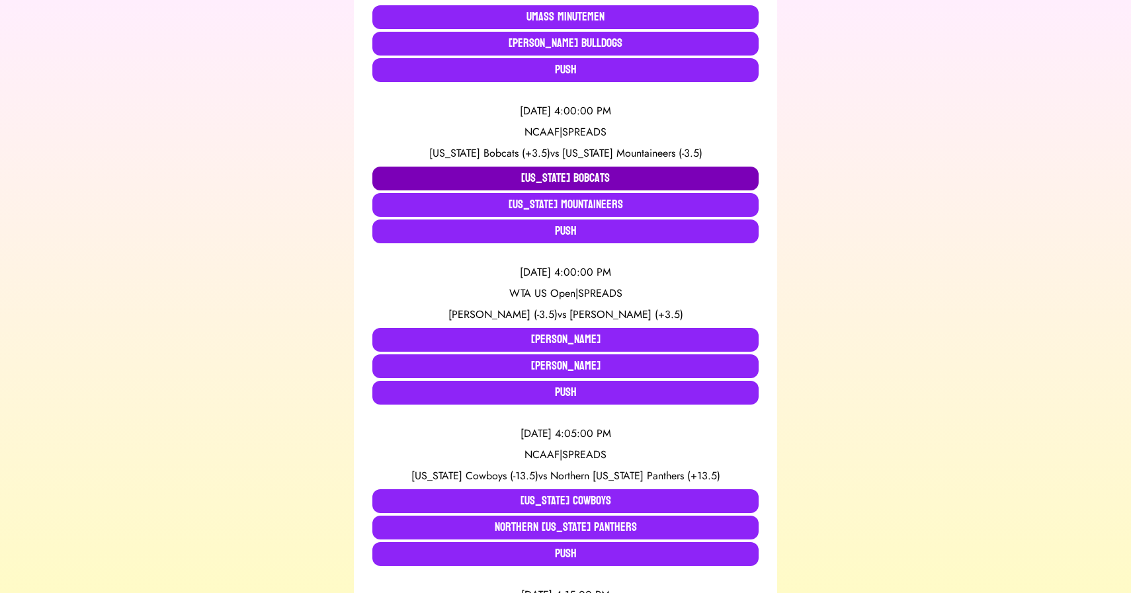
click at [442, 167] on button "[US_STATE] Bobcats" at bounding box center [565, 179] width 386 height 24
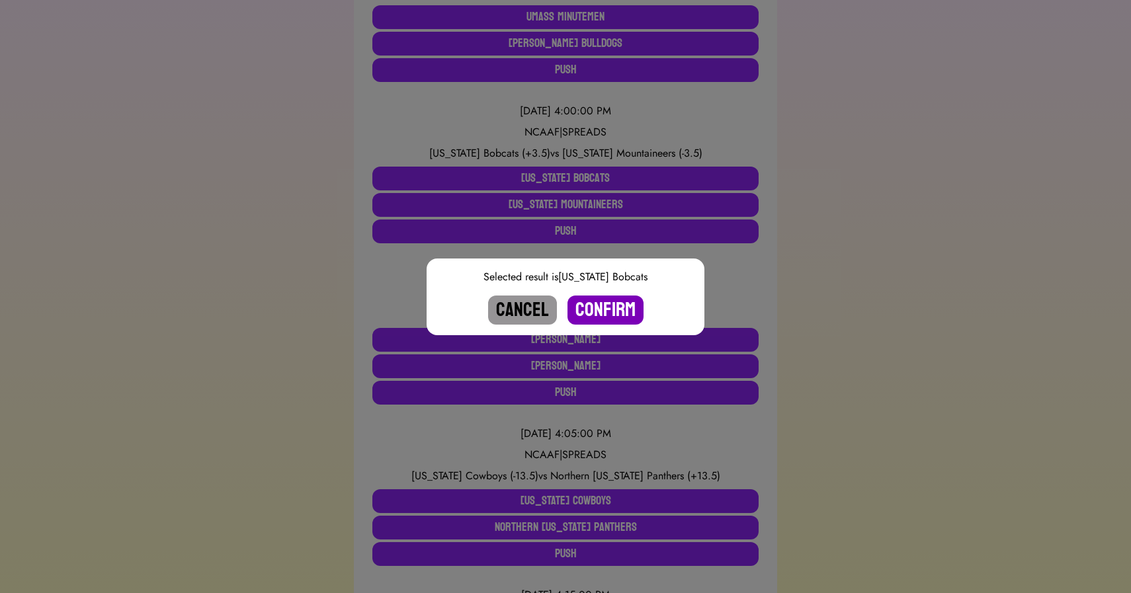
click at [602, 303] on button "Confirm" at bounding box center [605, 310] width 76 height 29
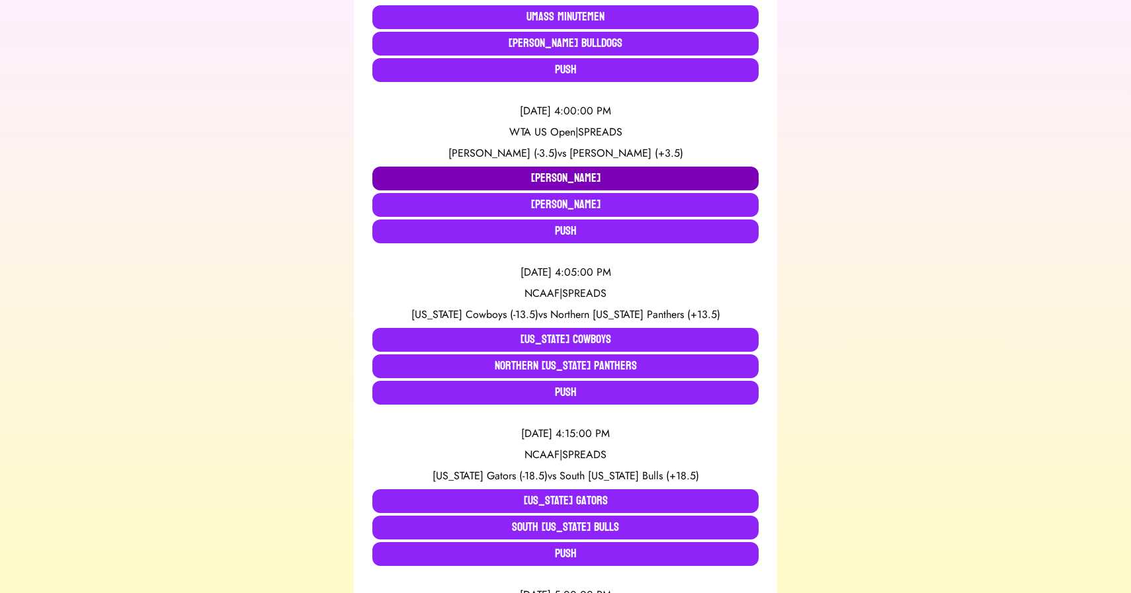
click at [454, 167] on button "[PERSON_NAME]" at bounding box center [565, 179] width 386 height 24
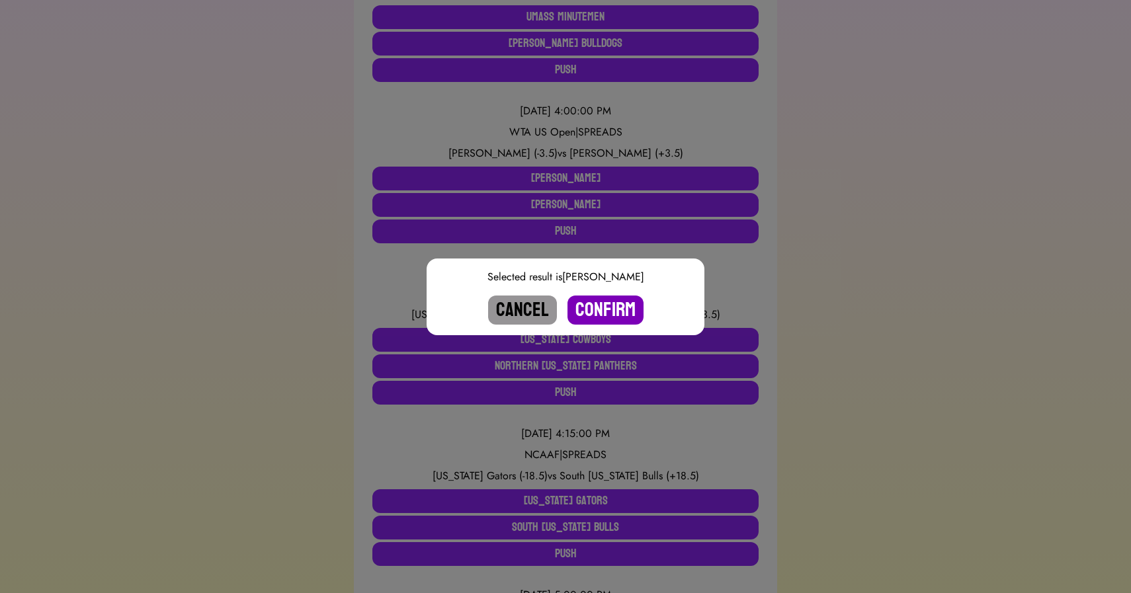
click at [600, 313] on button "Confirm" at bounding box center [605, 310] width 76 height 29
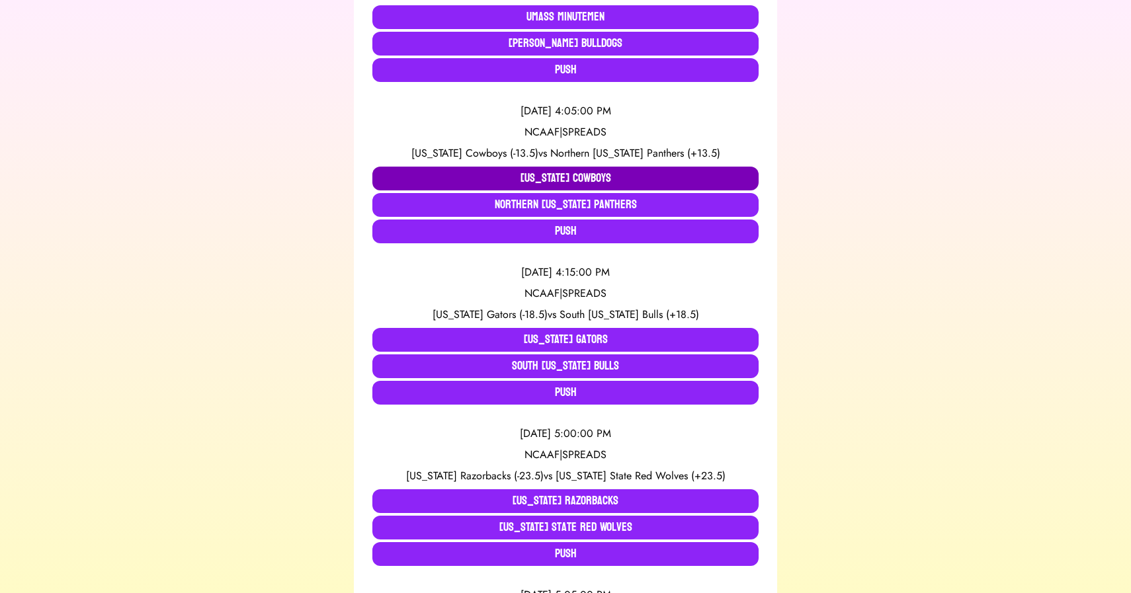
click at [425, 167] on button "[US_STATE] Cowboys" at bounding box center [565, 179] width 386 height 24
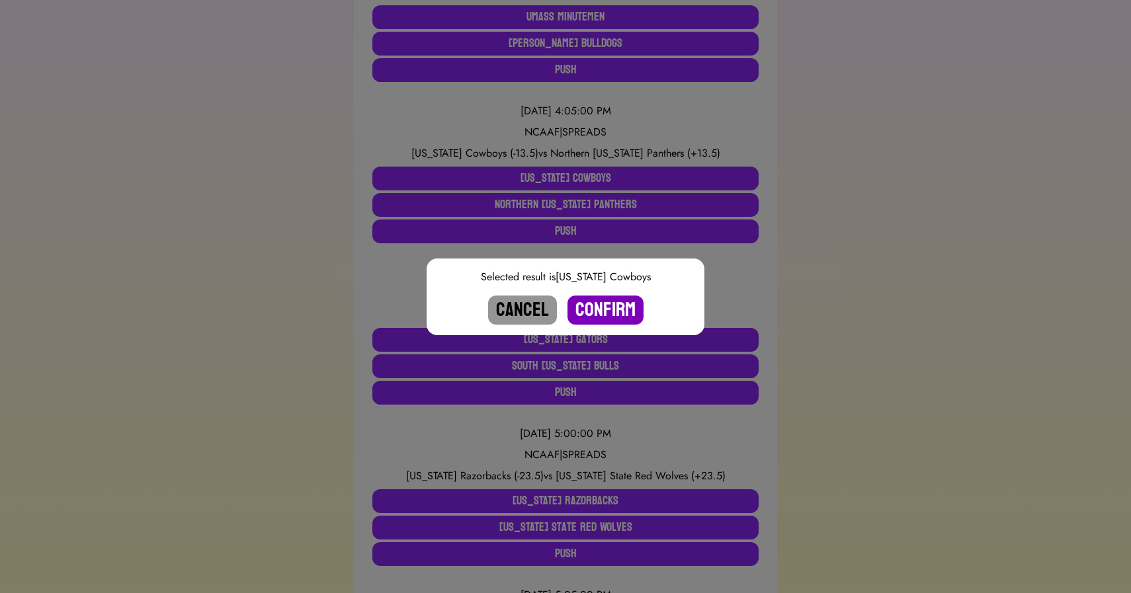
click at [595, 308] on button "Confirm" at bounding box center [605, 310] width 76 height 29
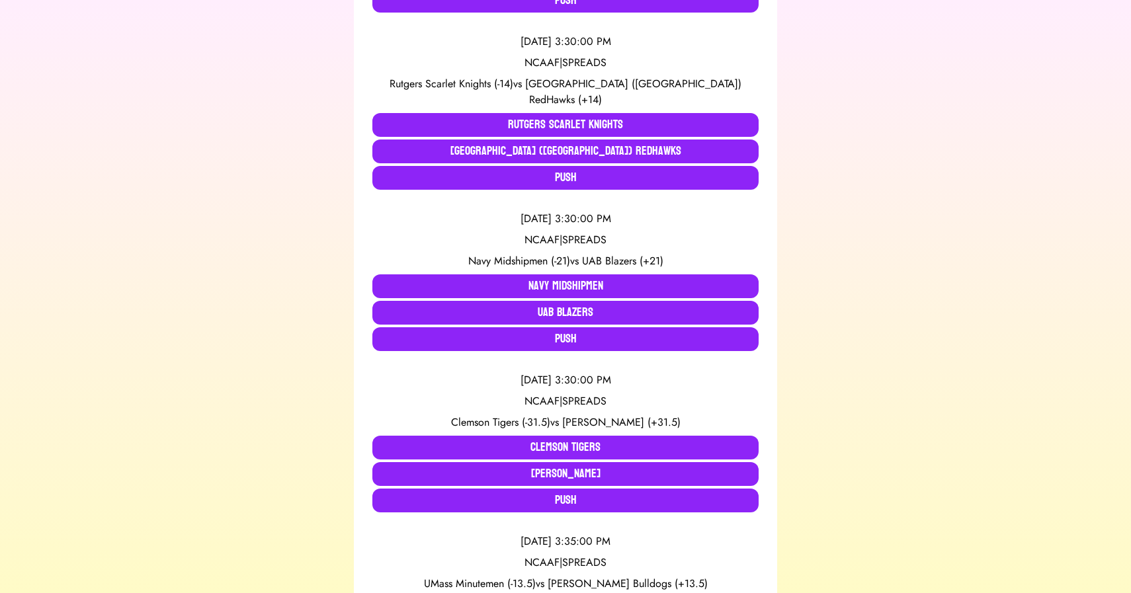
scroll to position [0, 0]
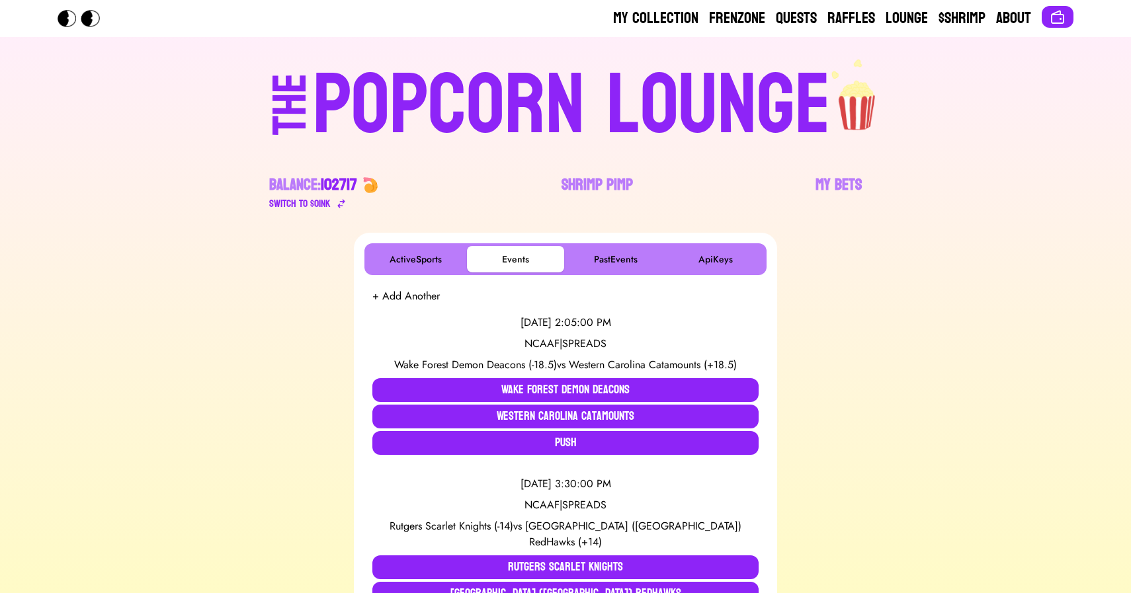
click at [314, 93] on div "THE" at bounding box center [290, 117] width 48 height 88
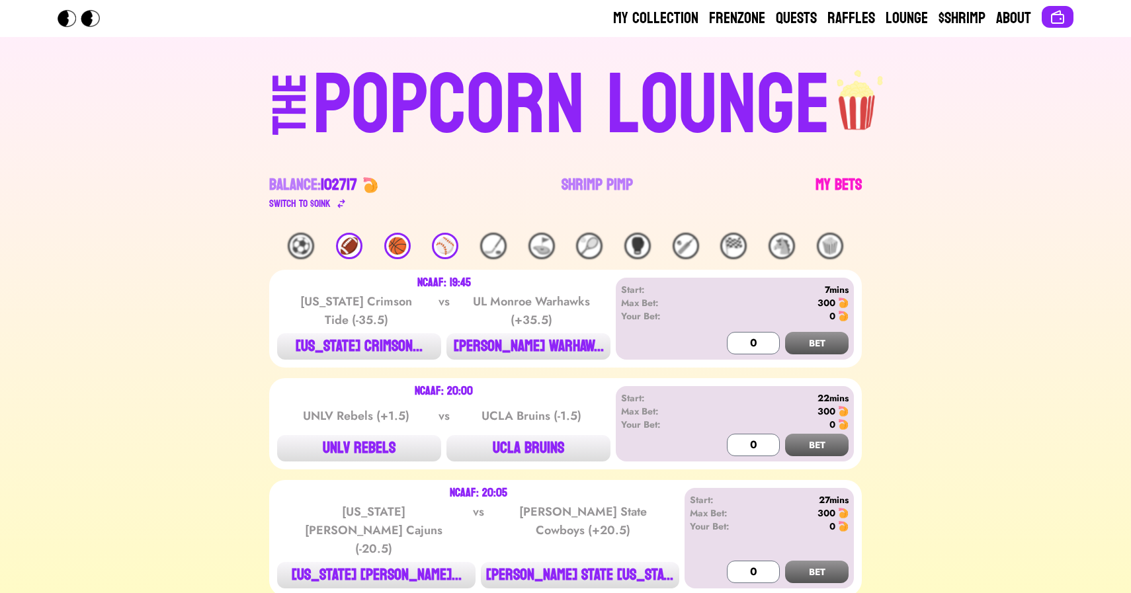
click at [835, 180] on link "My Bets" at bounding box center [838, 193] width 46 height 37
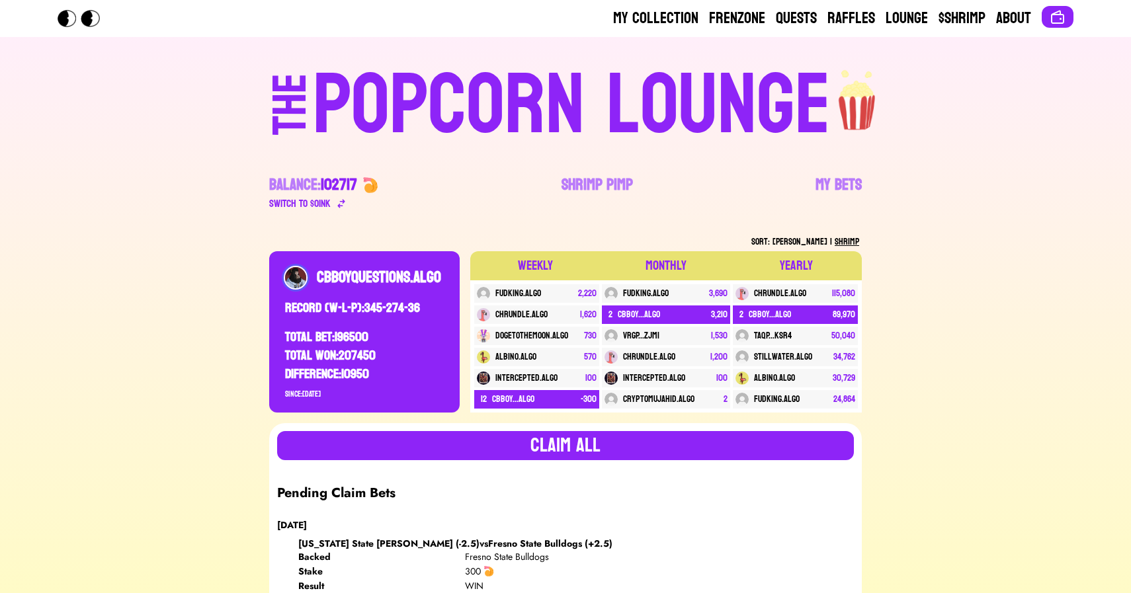
click at [524, 95] on div "POPCORN LOUNGE" at bounding box center [572, 105] width 518 height 85
